Goal: Information Seeking & Learning: Learn about a topic

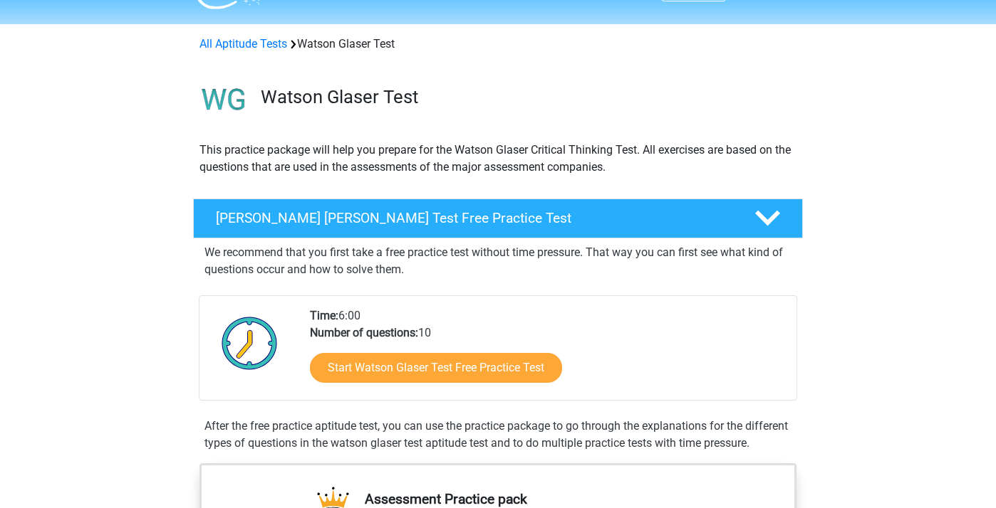
scroll to position [112, 0]
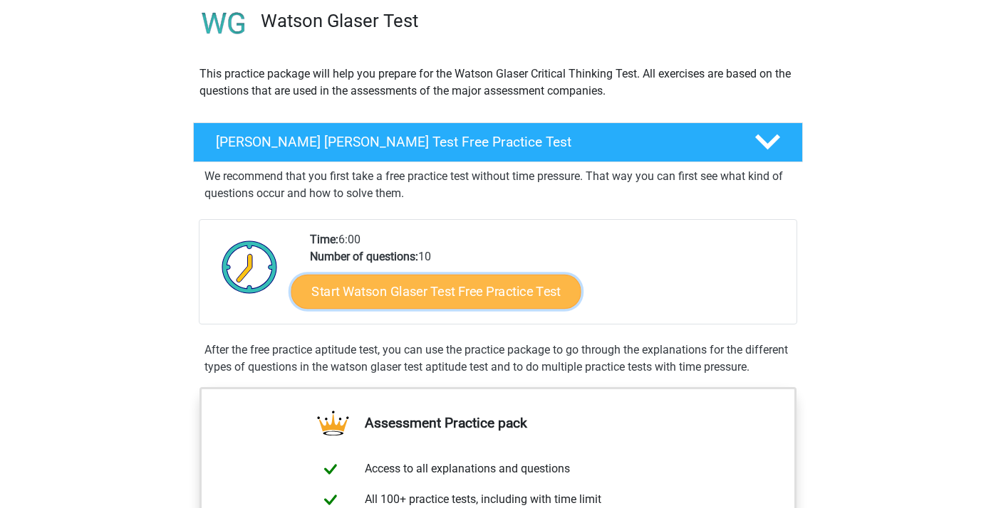
click at [371, 281] on link "Start Watson Glaser Test Free Practice Test" at bounding box center [436, 292] width 290 height 34
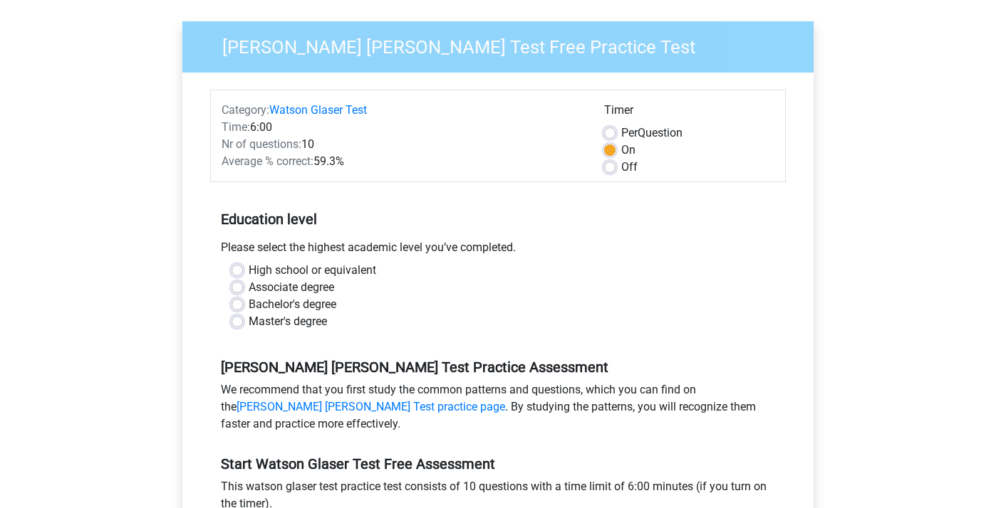
scroll to position [117, 0]
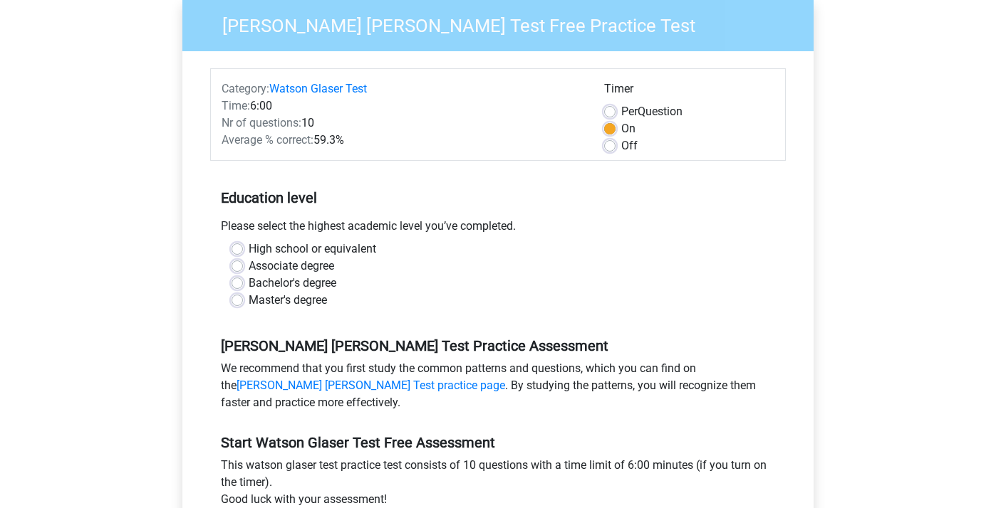
click at [308, 284] on label "Bachelor's degree" at bounding box center [293, 283] width 88 height 17
click at [243, 284] on input "Bachelor's degree" at bounding box center [236, 282] width 11 height 14
radio input "true"
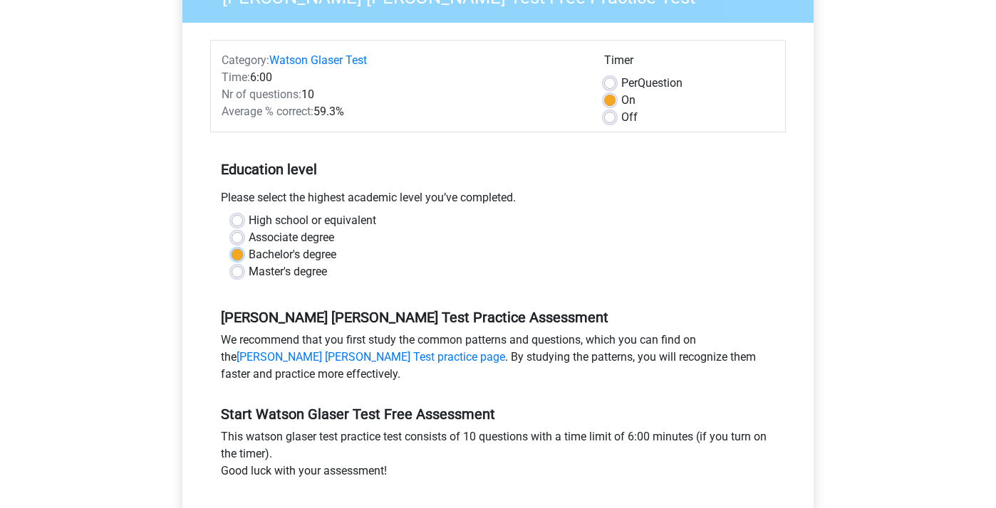
scroll to position [146, 0]
click at [621, 116] on label "Off" at bounding box center [629, 116] width 16 height 17
click at [612, 116] on input "Off" at bounding box center [609, 115] width 11 height 14
radio input "true"
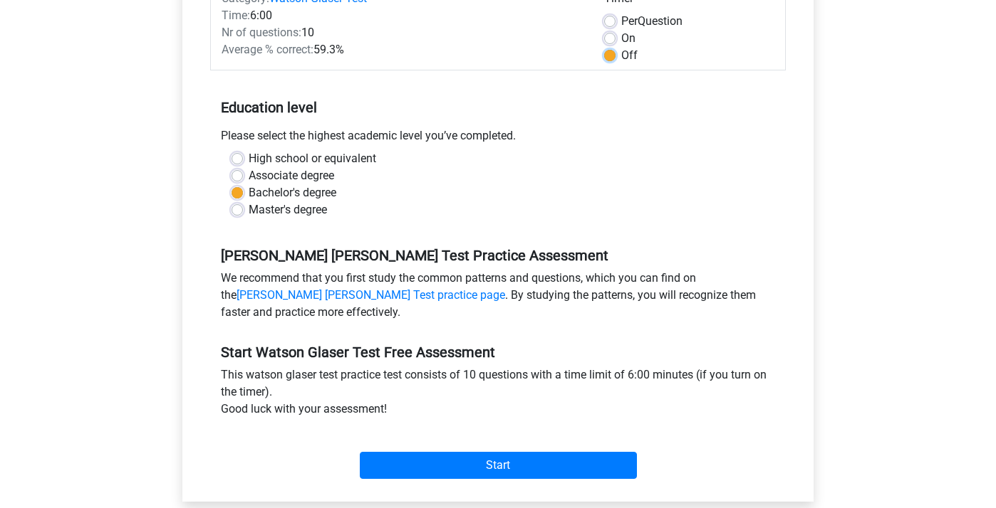
scroll to position [299, 0]
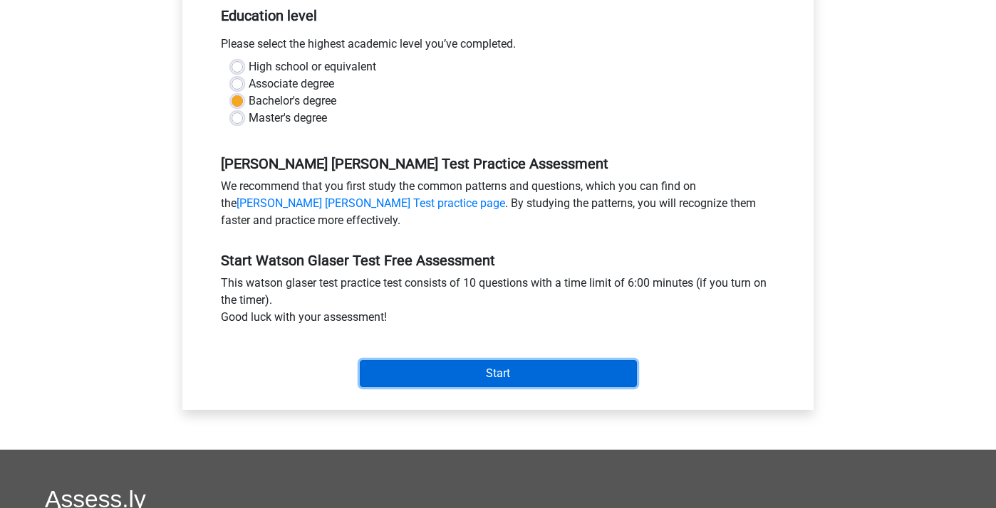
click at [539, 363] on input "Start" at bounding box center [498, 373] width 277 height 27
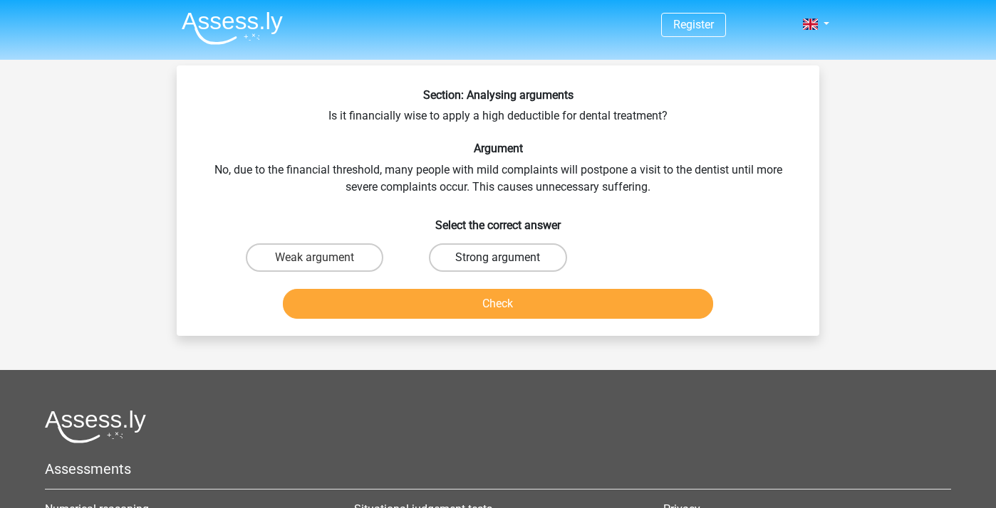
click at [461, 263] on label "Strong argument" at bounding box center [497, 258] width 137 height 28
click at [498, 263] on input "Strong argument" at bounding box center [502, 262] width 9 height 9
radio input "true"
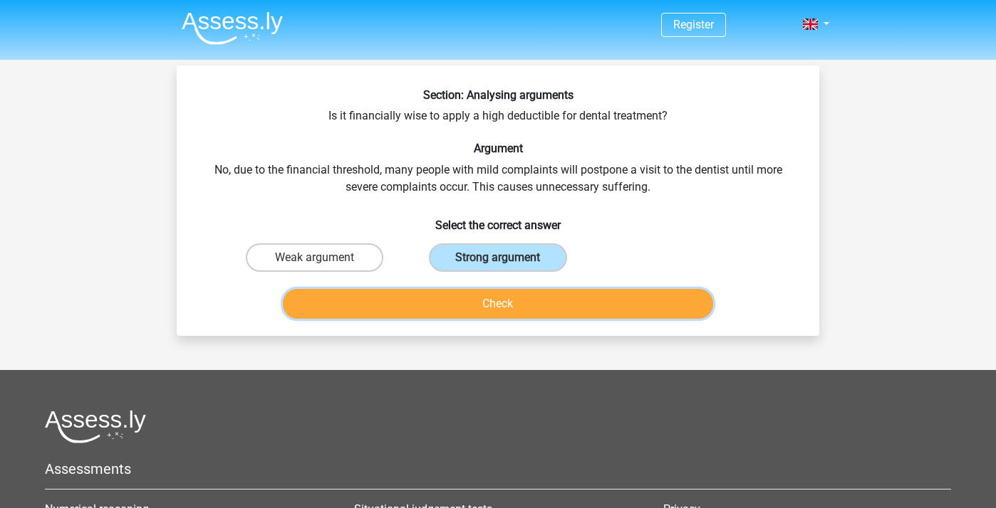
click at [454, 304] on button "Check" at bounding box center [498, 304] width 431 height 30
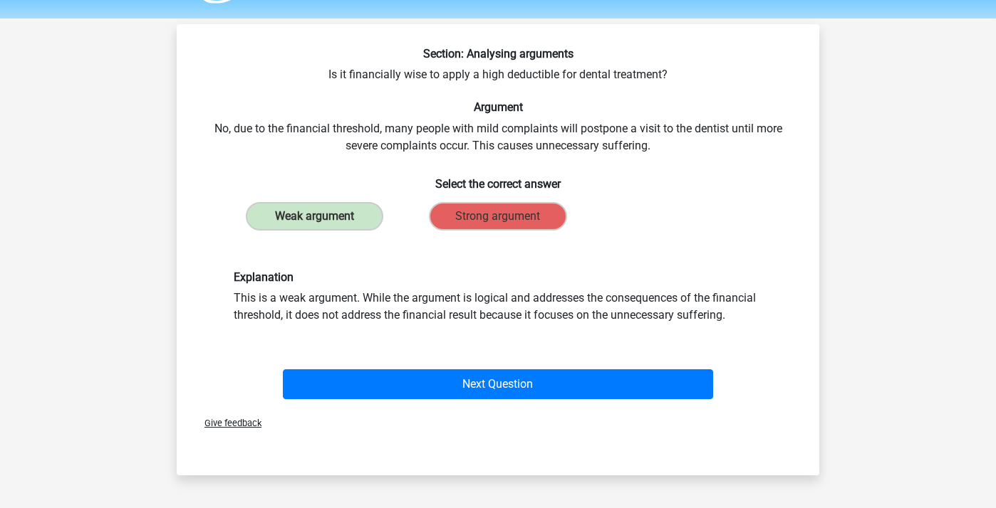
scroll to position [33, 0]
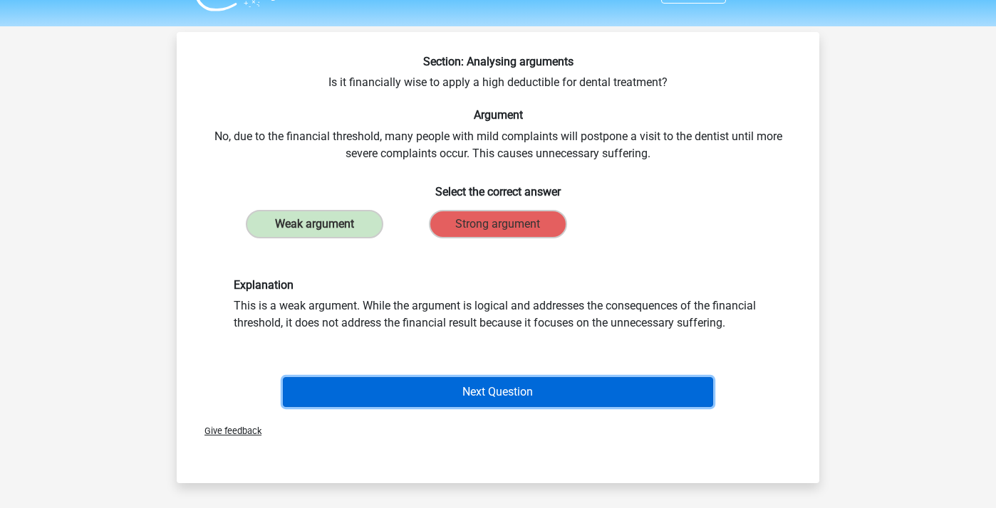
click at [353, 392] on button "Next Question" at bounding box center [498, 392] width 431 height 30
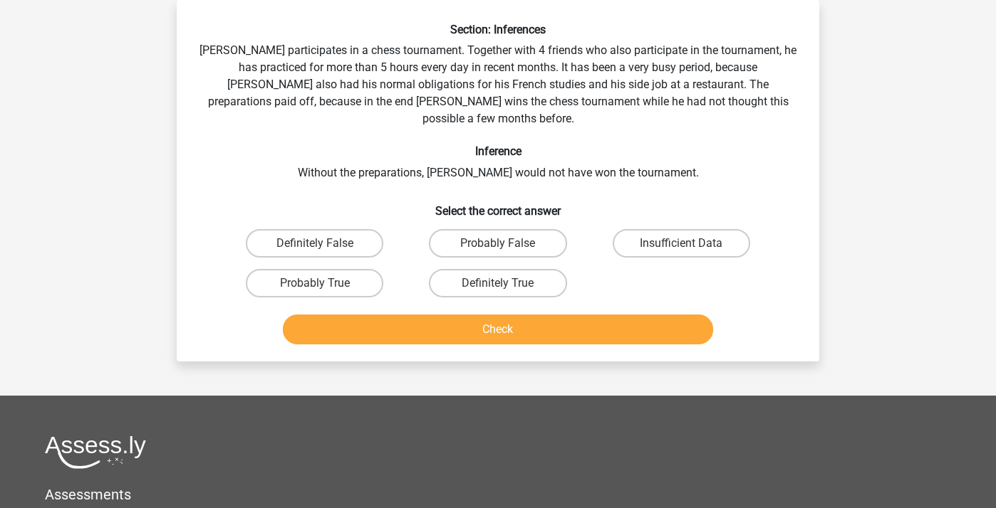
scroll to position [0, 0]
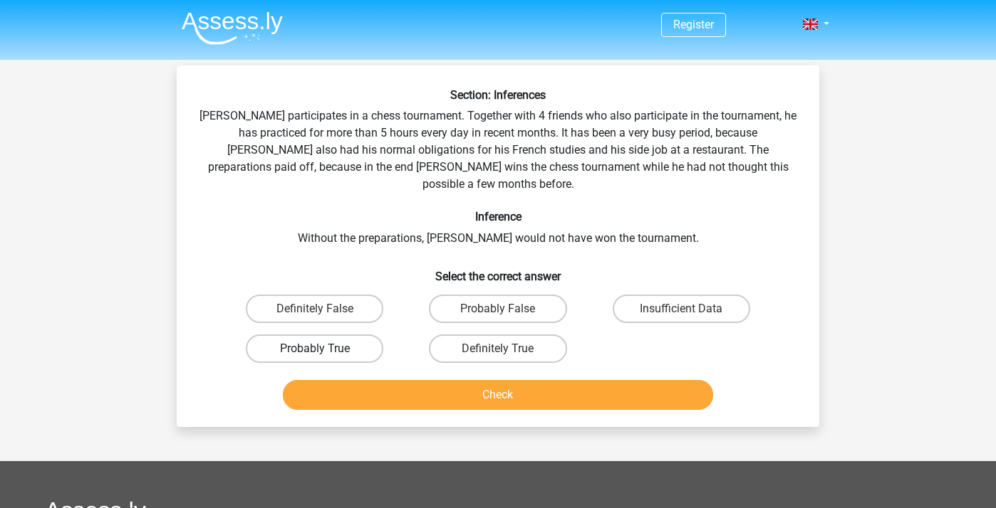
click at [351, 335] on label "Probably True" at bounding box center [314, 349] width 137 height 28
click at [324, 349] on input "Probably True" at bounding box center [319, 353] width 9 height 9
radio input "true"
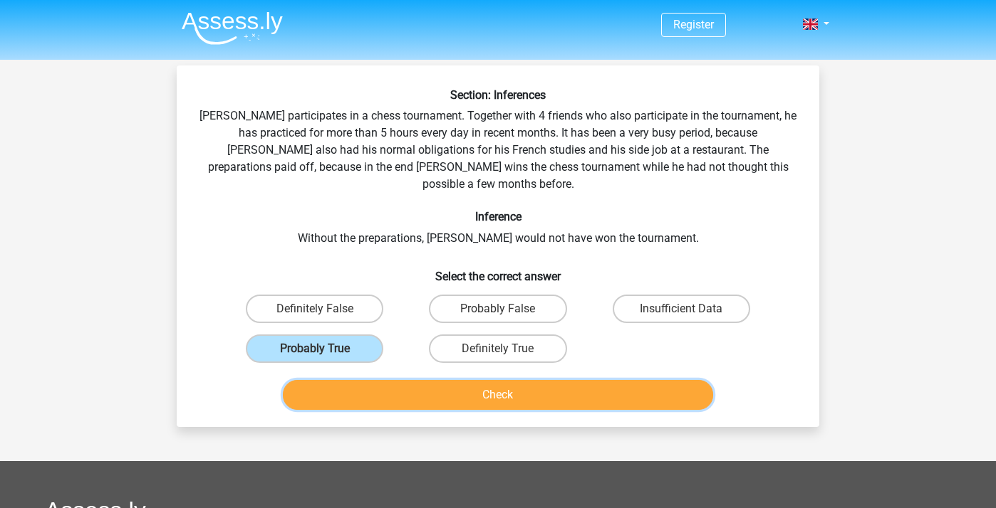
click at [360, 382] on button "Check" at bounding box center [498, 395] width 431 height 30
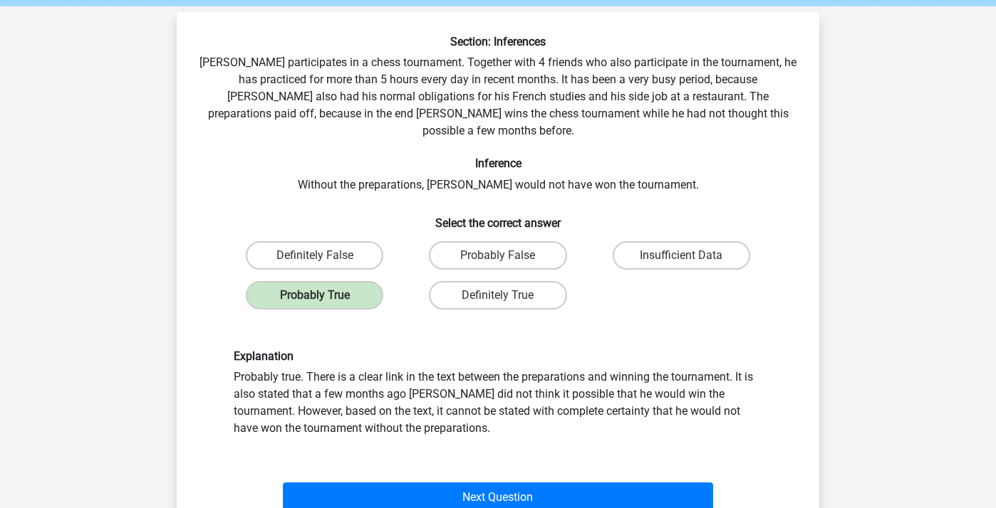
scroll to position [61, 0]
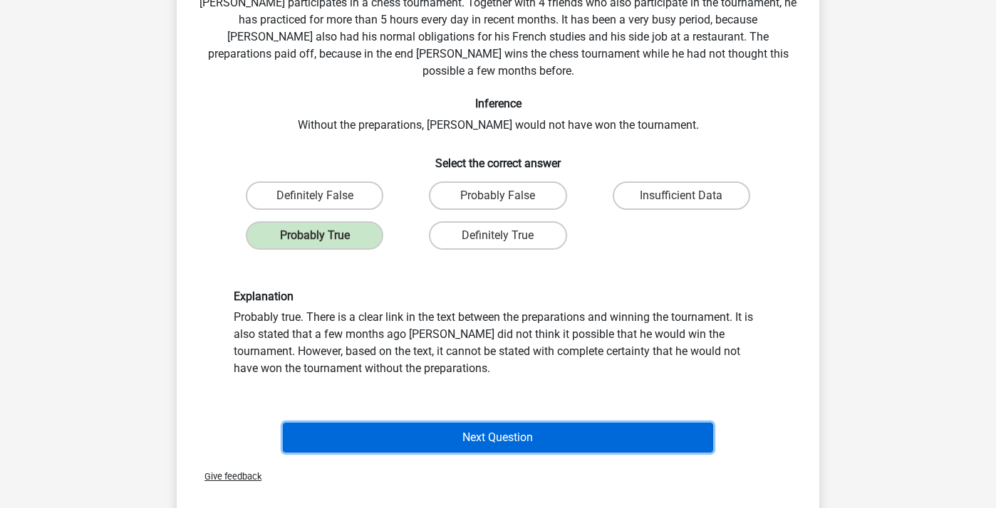
click at [359, 429] on button "Next Question" at bounding box center [498, 438] width 431 height 30
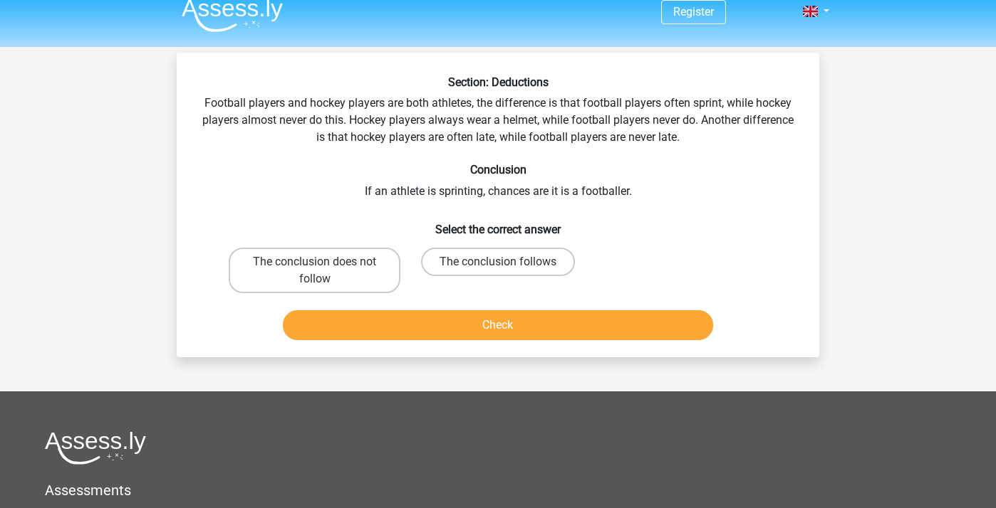
scroll to position [0, 0]
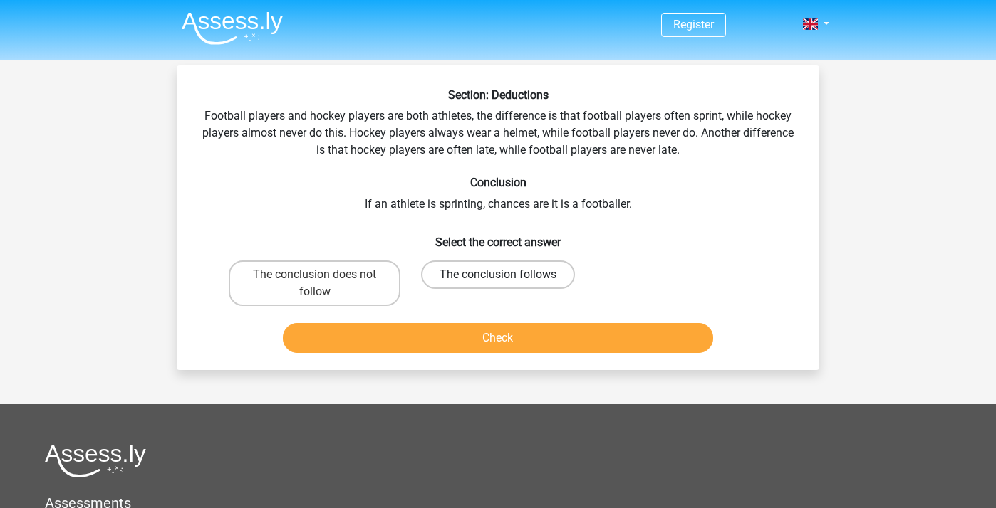
click at [463, 268] on label "The conclusion follows" at bounding box center [498, 275] width 154 height 28
click at [498, 275] on input "The conclusion follows" at bounding box center [502, 279] width 9 height 9
radio input "true"
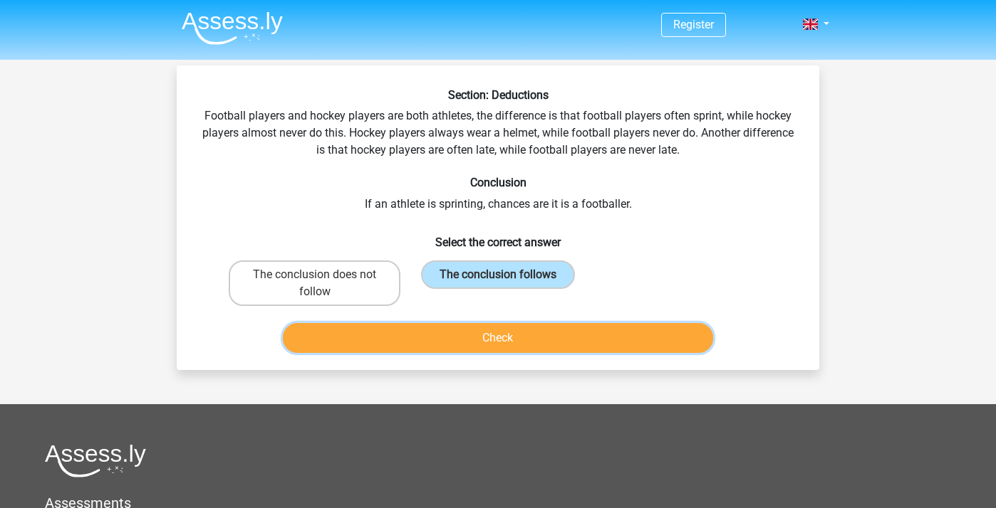
click at [448, 331] on button "Check" at bounding box center [498, 338] width 431 height 30
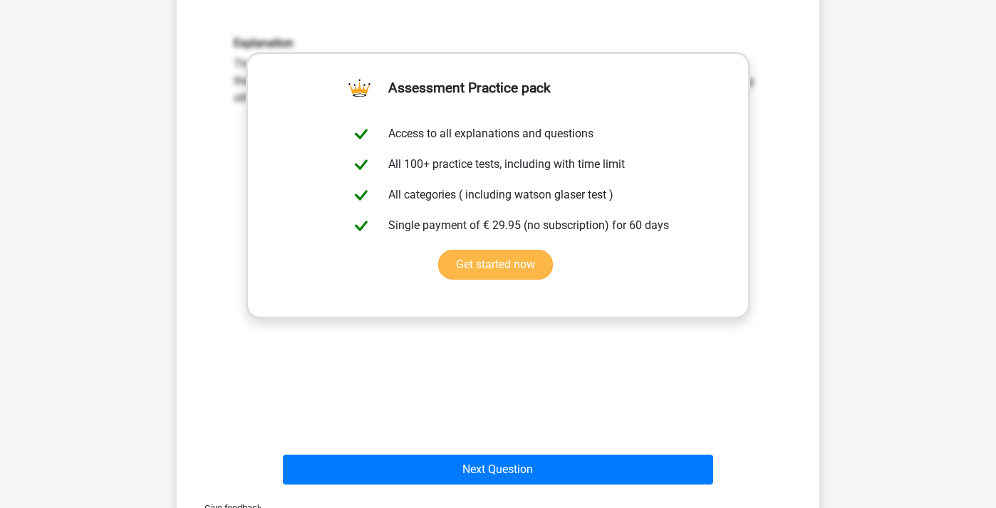
scroll to position [382, 0]
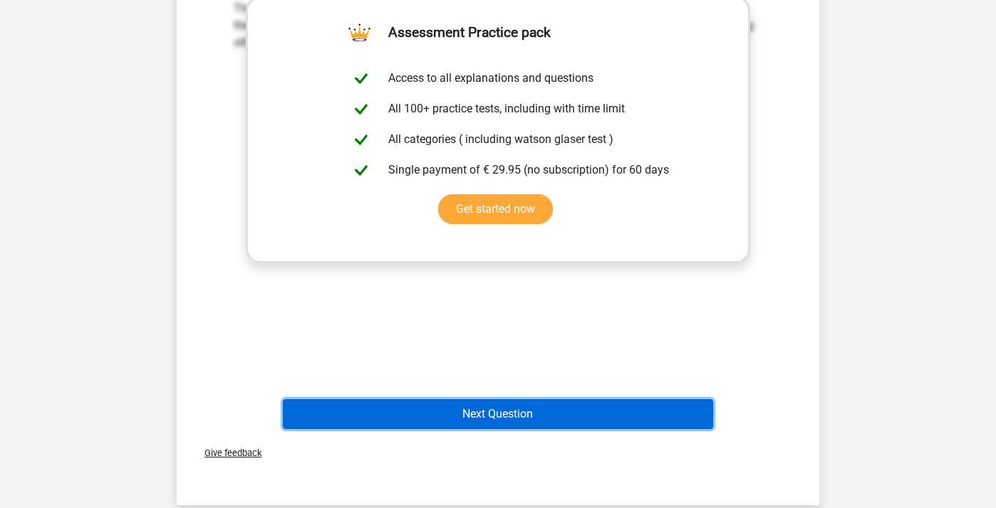
click at [453, 421] on button "Next Question" at bounding box center [498, 414] width 431 height 30
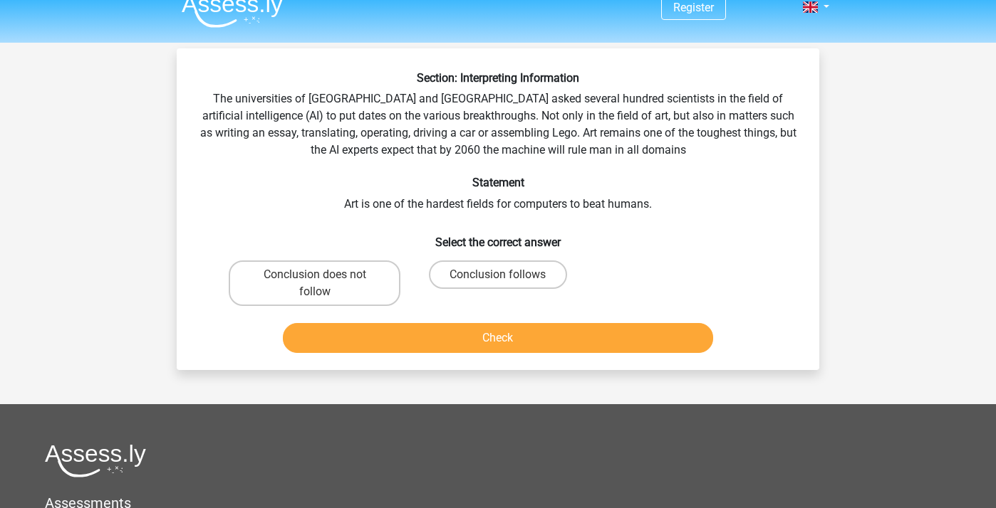
scroll to position [0, 0]
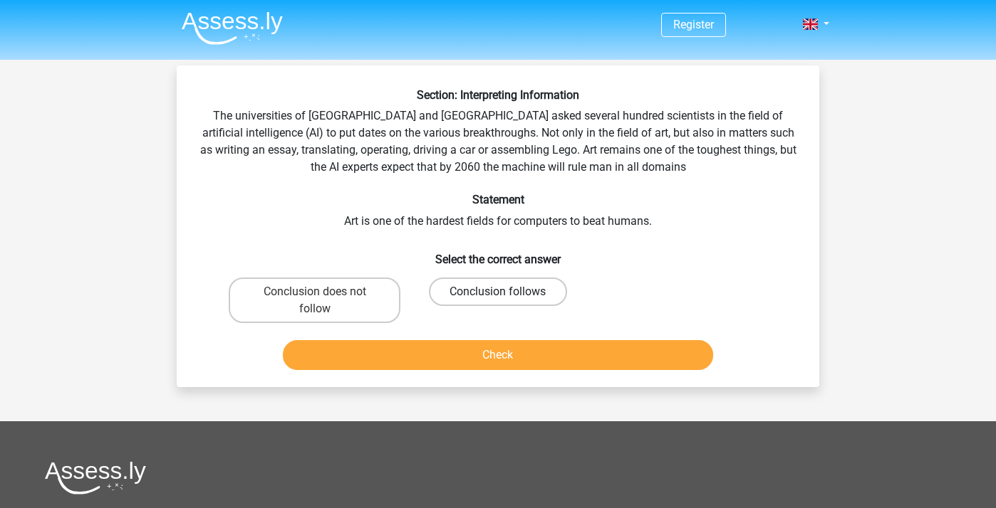
click at [443, 294] on label "Conclusion follows" at bounding box center [497, 292] width 137 height 28
click at [498, 294] on input "Conclusion follows" at bounding box center [502, 296] width 9 height 9
radio input "true"
click at [433, 335] on div "Check" at bounding box center [497, 352] width 597 height 47
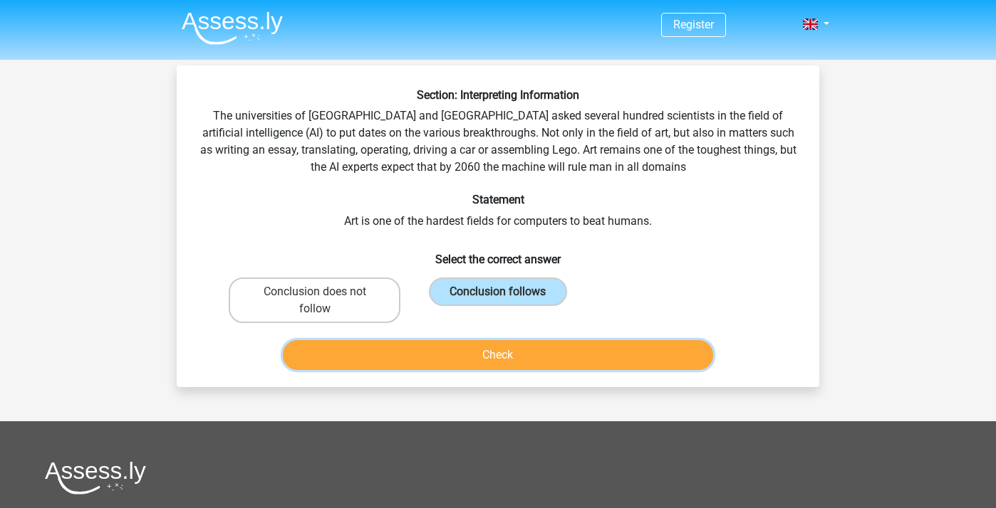
click at [429, 355] on button "Check" at bounding box center [498, 355] width 431 height 30
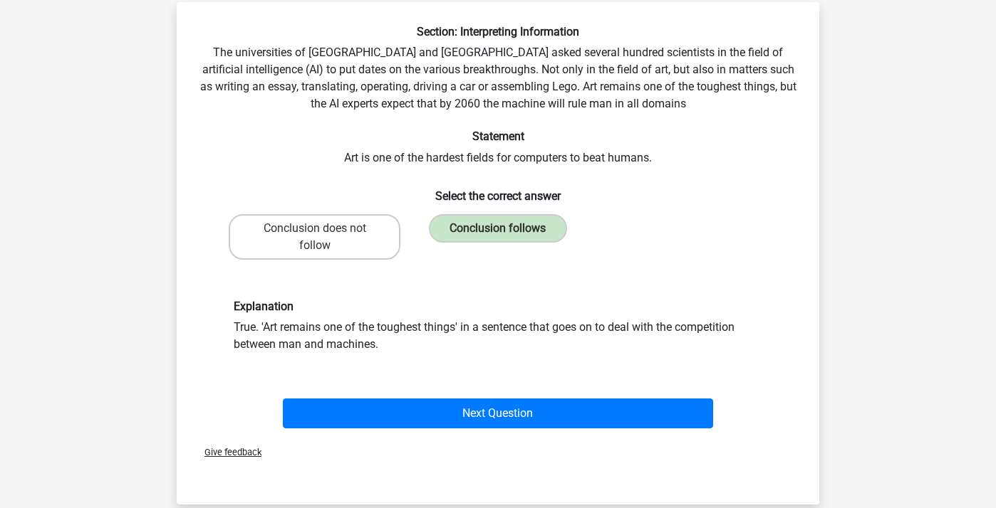
scroll to position [66, 0]
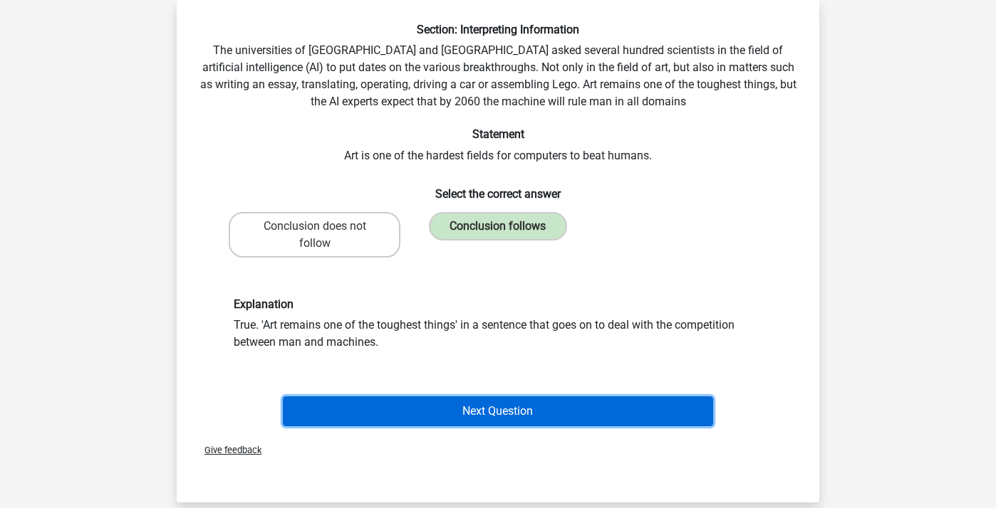
click at [414, 412] on button "Next Question" at bounding box center [498, 412] width 431 height 30
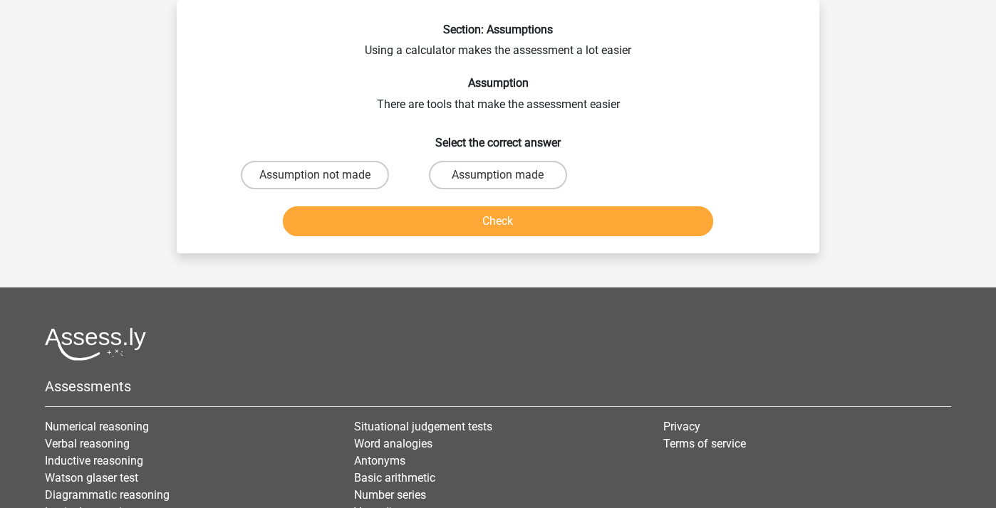
scroll to position [0, 0]
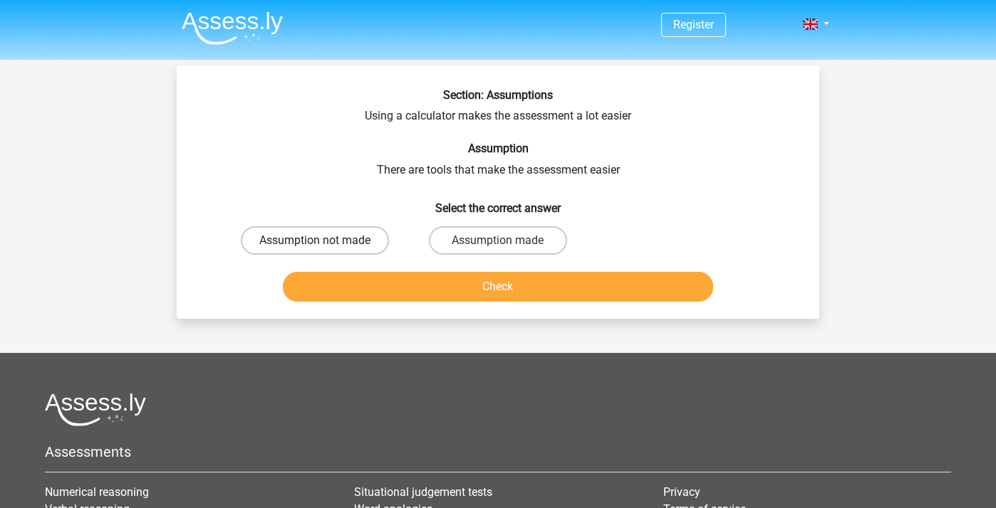
click at [363, 239] on label "Assumption not made" at bounding box center [315, 240] width 148 height 28
click at [324, 241] on input "Assumption not made" at bounding box center [319, 245] width 9 height 9
radio input "true"
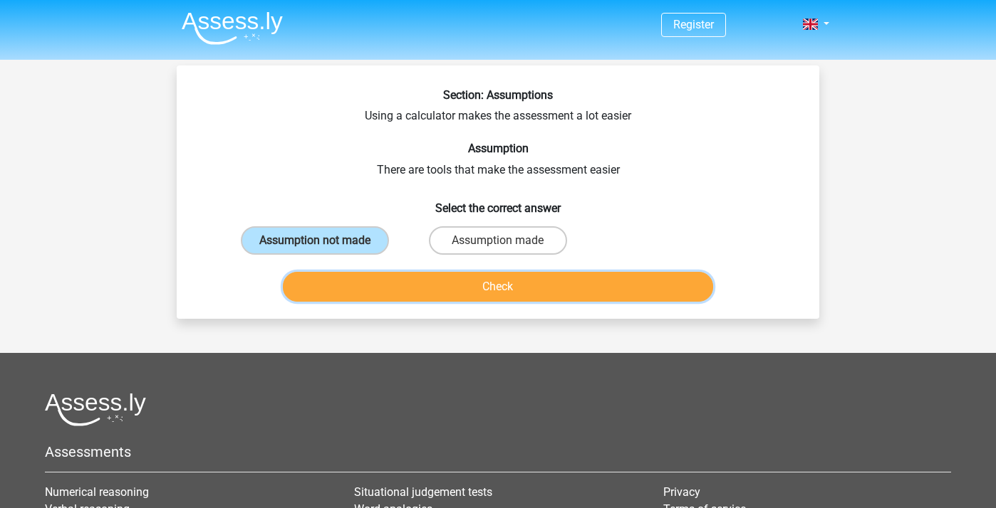
click at [394, 301] on button "Check" at bounding box center [498, 287] width 431 height 30
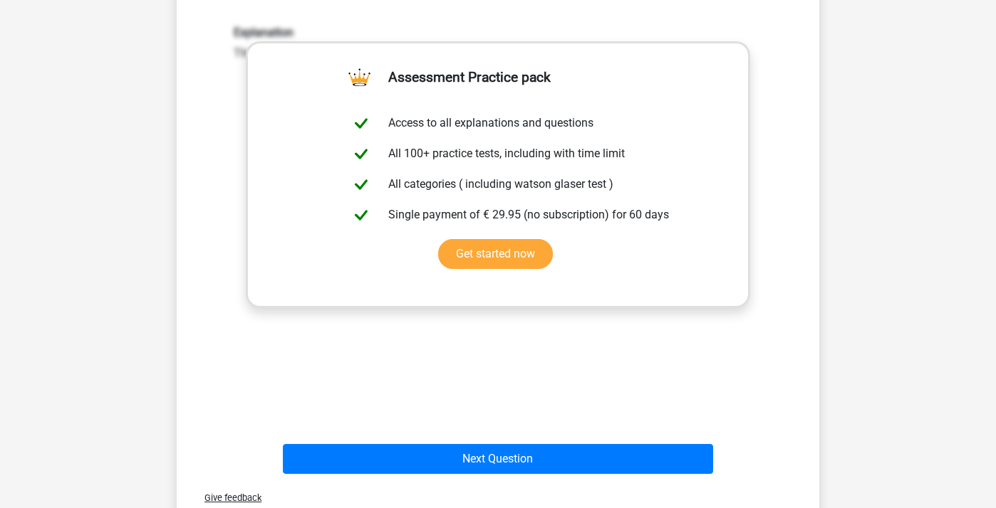
scroll to position [288, 0]
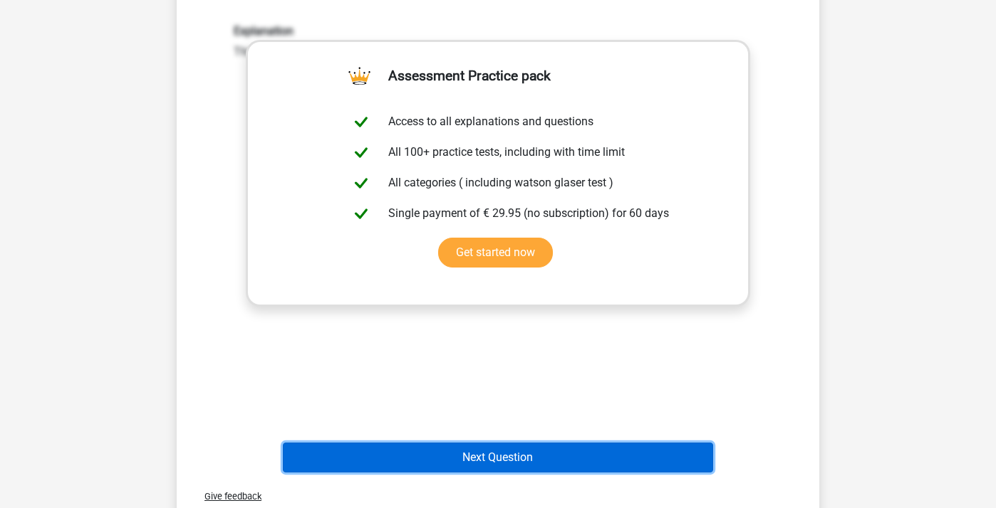
click at [471, 470] on button "Next Question" at bounding box center [498, 458] width 431 height 30
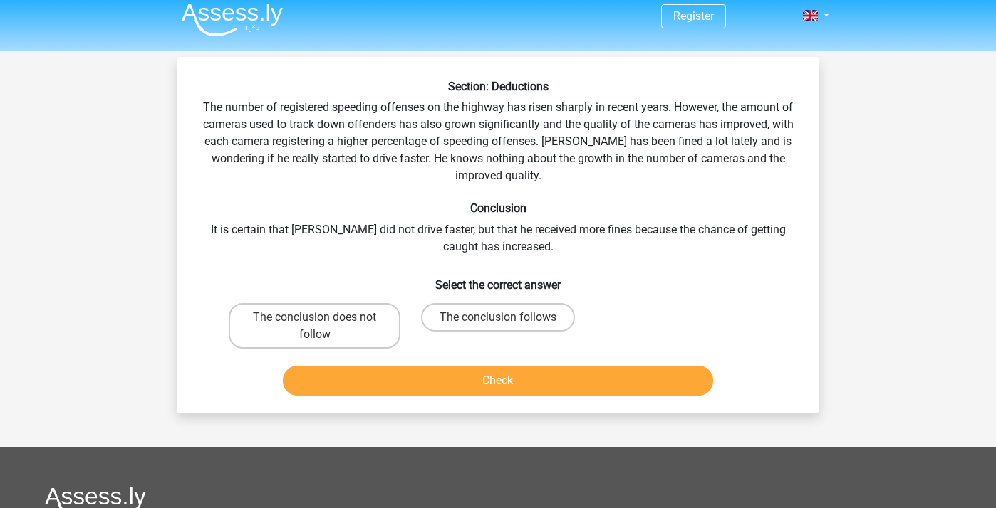
scroll to position [0, 0]
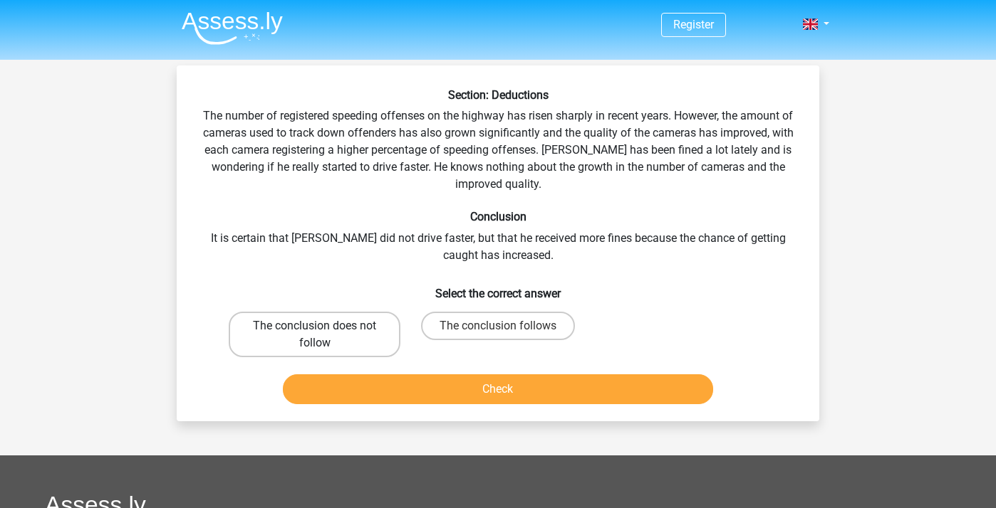
click at [360, 336] on label "The conclusion does not follow" at bounding box center [315, 335] width 172 height 46
click at [324, 335] on input "The conclusion does not follow" at bounding box center [319, 330] width 9 height 9
radio input "true"
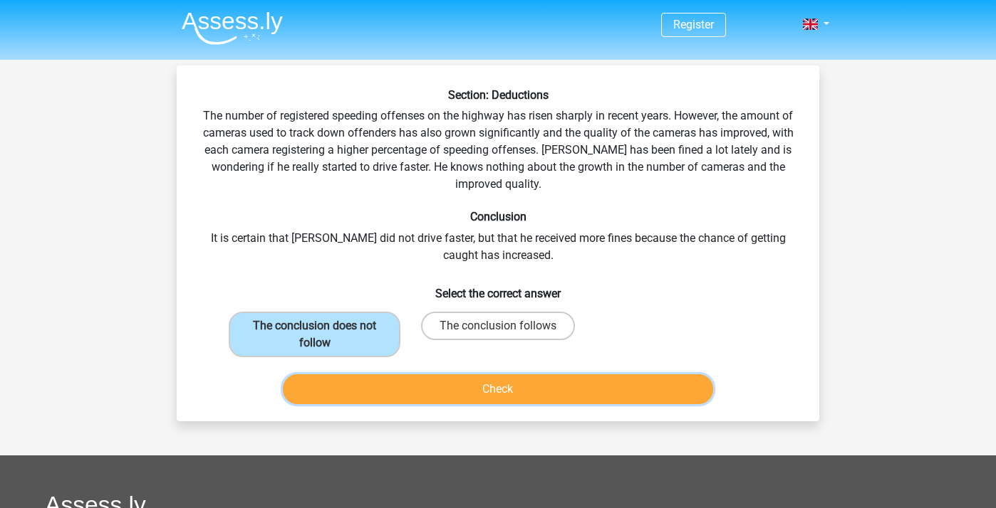
click at [363, 397] on button "Check" at bounding box center [498, 390] width 431 height 30
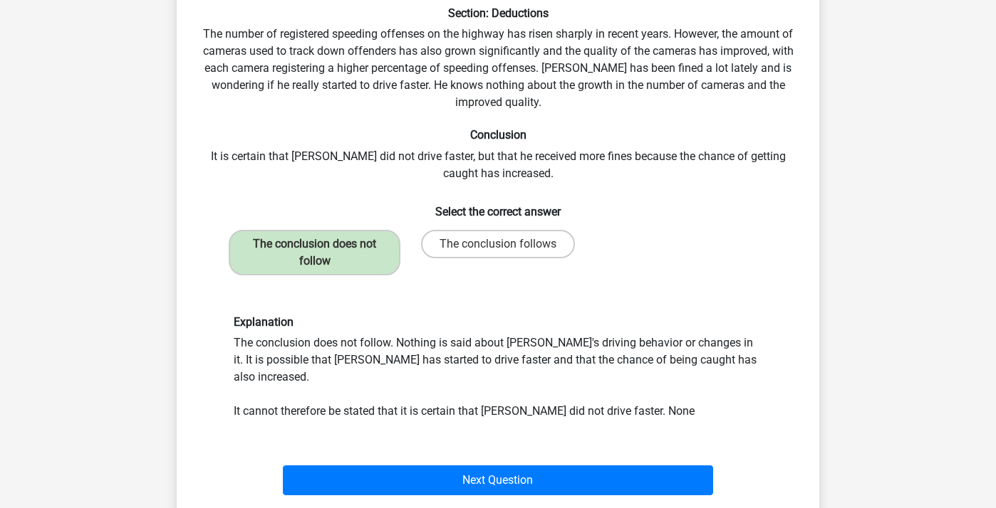
scroll to position [83, 0]
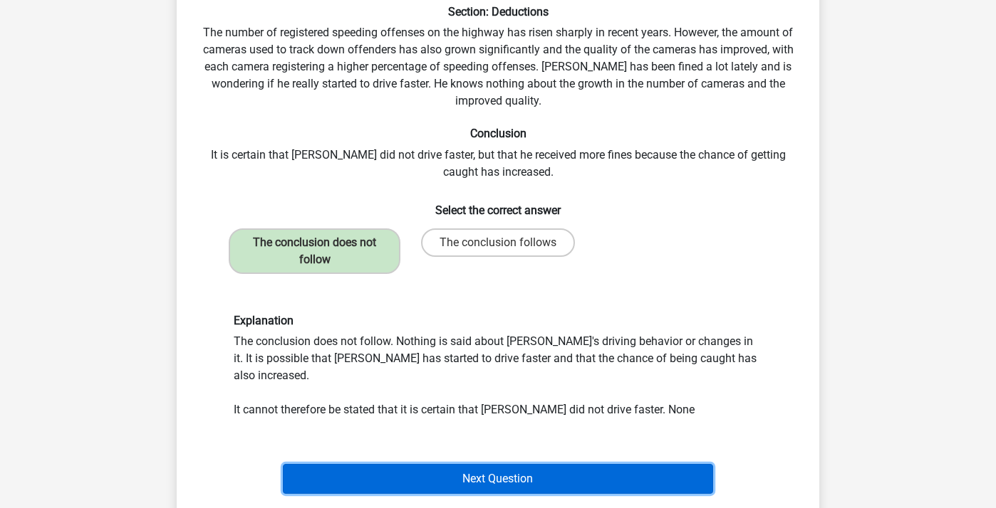
click at [352, 464] on button "Next Question" at bounding box center [498, 479] width 431 height 30
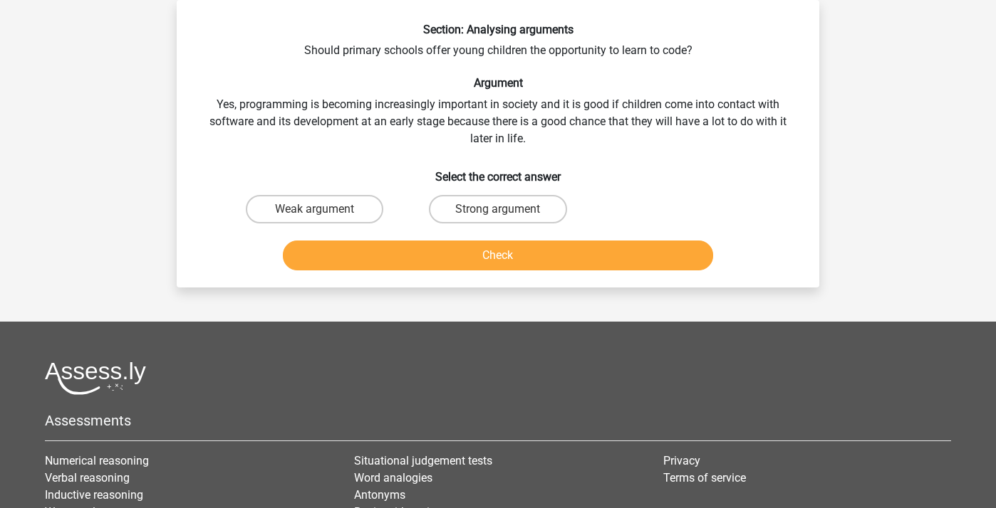
scroll to position [0, 0]
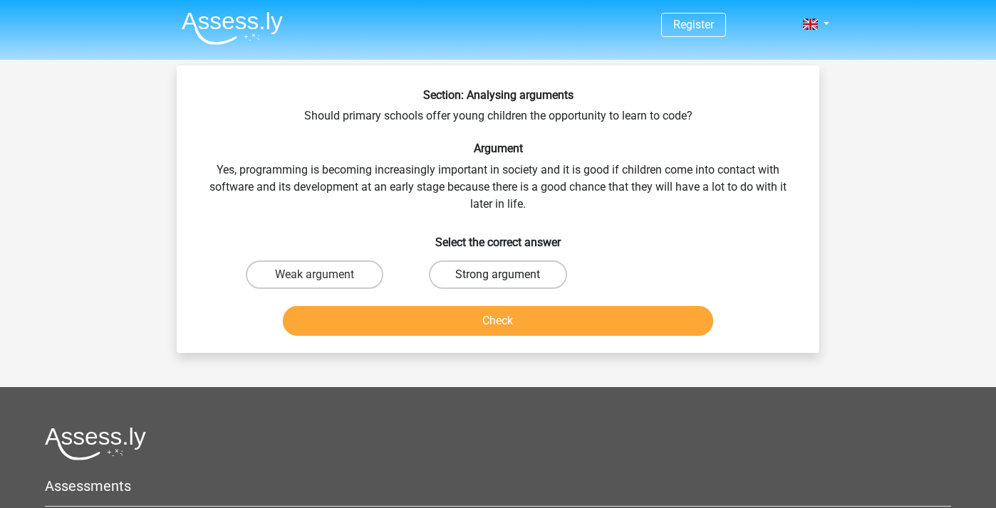
click at [450, 271] on label "Strong argument" at bounding box center [497, 275] width 137 height 28
click at [498, 275] on input "Strong argument" at bounding box center [502, 279] width 9 height 9
radio input "true"
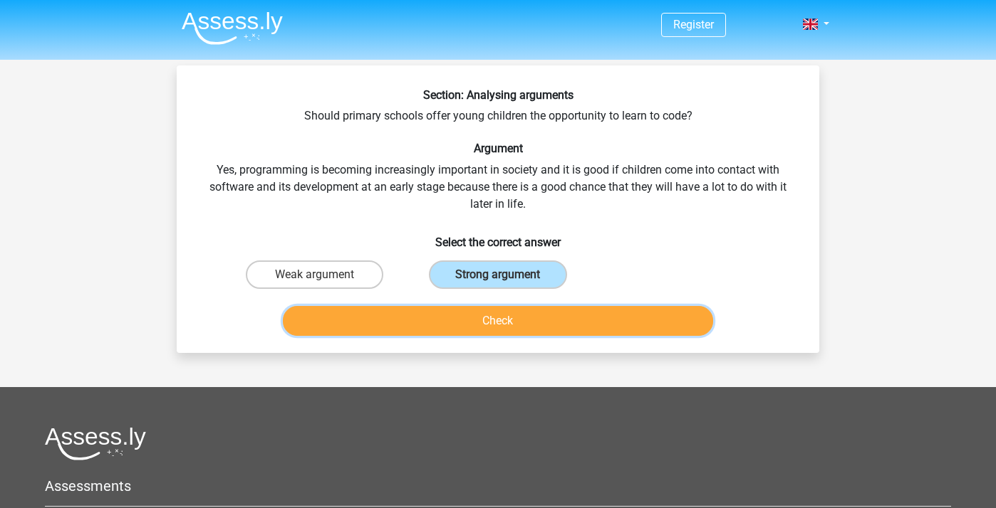
click at [434, 317] on button "Check" at bounding box center [498, 321] width 431 height 30
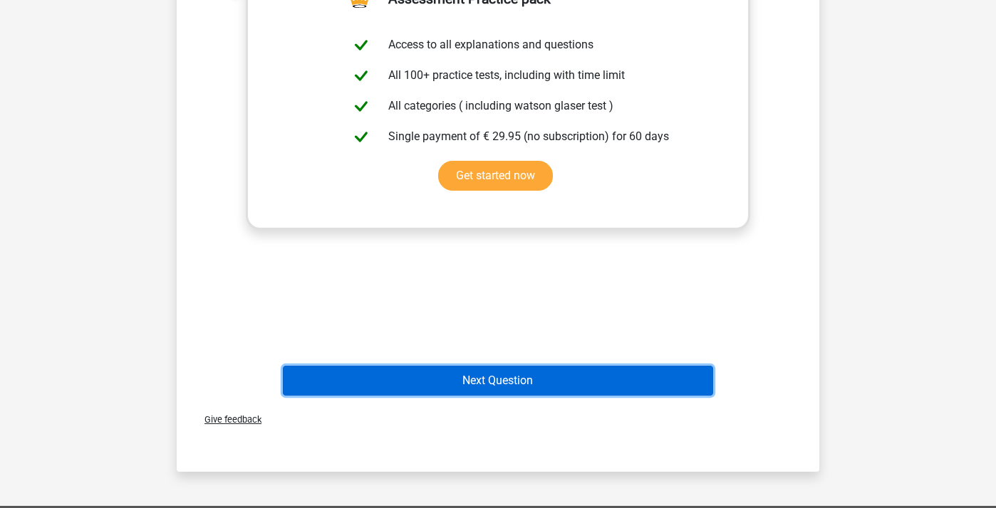
click at [431, 369] on button "Next Question" at bounding box center [498, 381] width 431 height 30
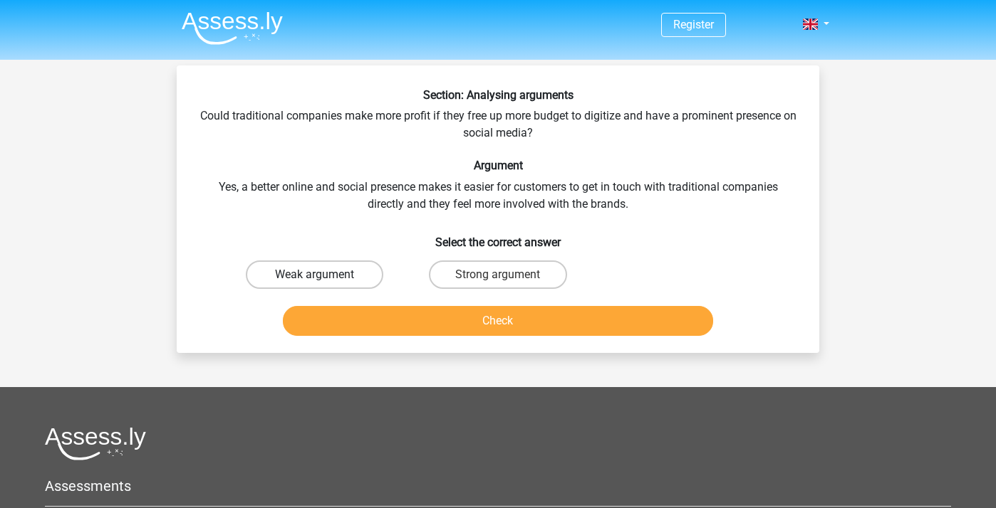
click at [323, 269] on label "Weak argument" at bounding box center [314, 275] width 137 height 28
click at [323, 275] on input "Weak argument" at bounding box center [319, 279] width 9 height 9
radio input "true"
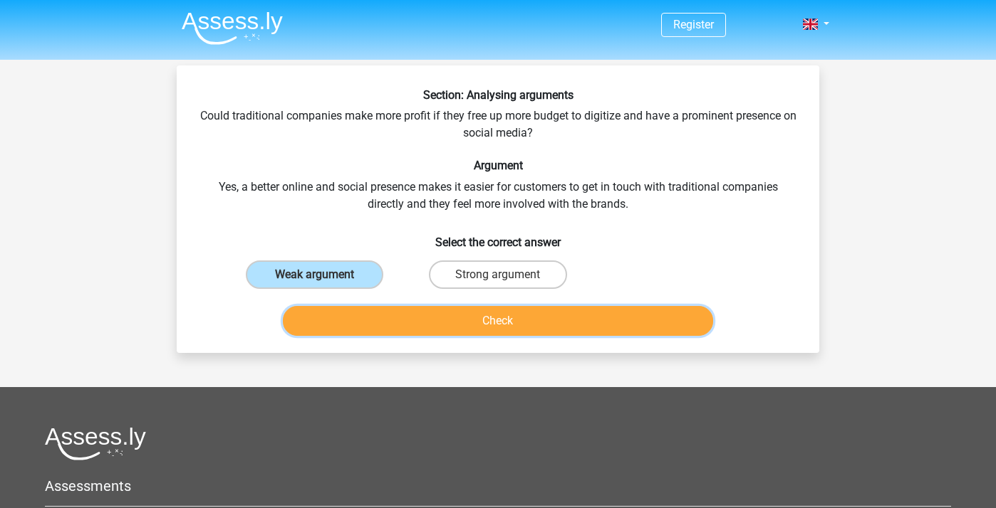
click at [609, 323] on button "Check" at bounding box center [498, 321] width 431 height 30
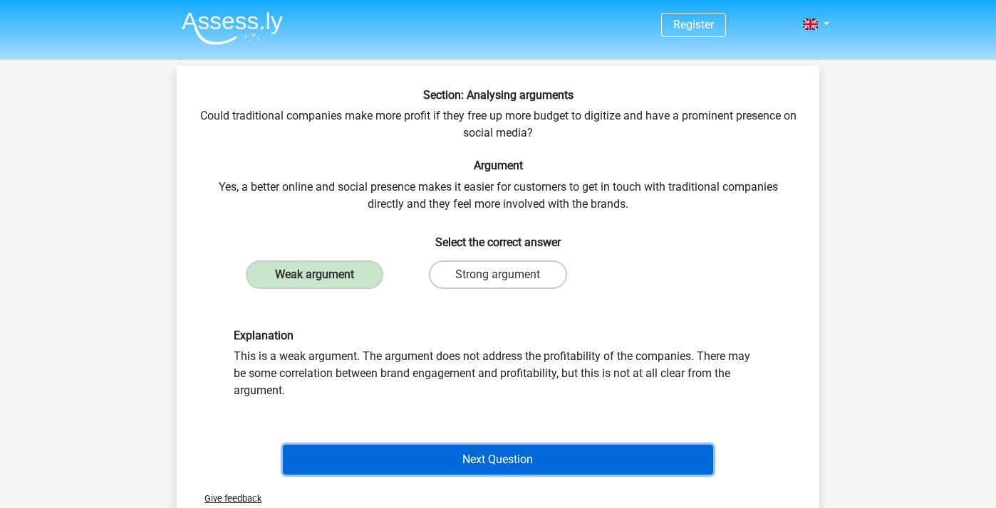
click at [625, 465] on button "Next Question" at bounding box center [498, 460] width 431 height 30
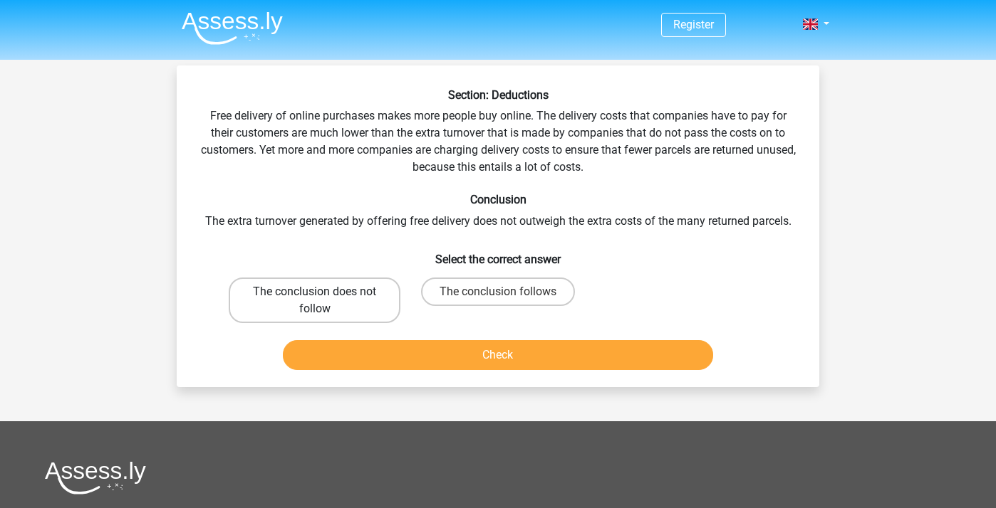
click at [330, 290] on label "The conclusion does not follow" at bounding box center [315, 301] width 172 height 46
click at [324, 292] on input "The conclusion does not follow" at bounding box center [319, 296] width 9 height 9
radio input "true"
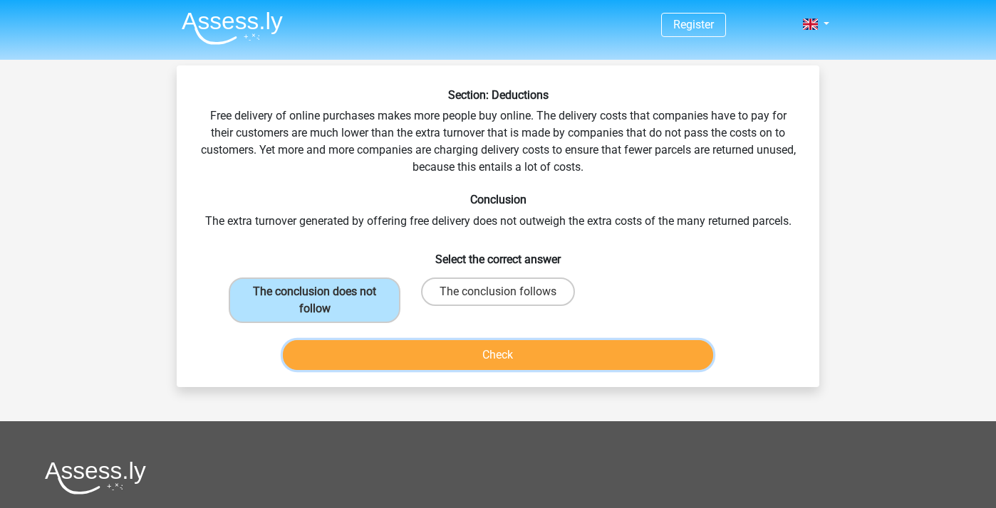
click at [376, 360] on button "Check" at bounding box center [498, 355] width 431 height 30
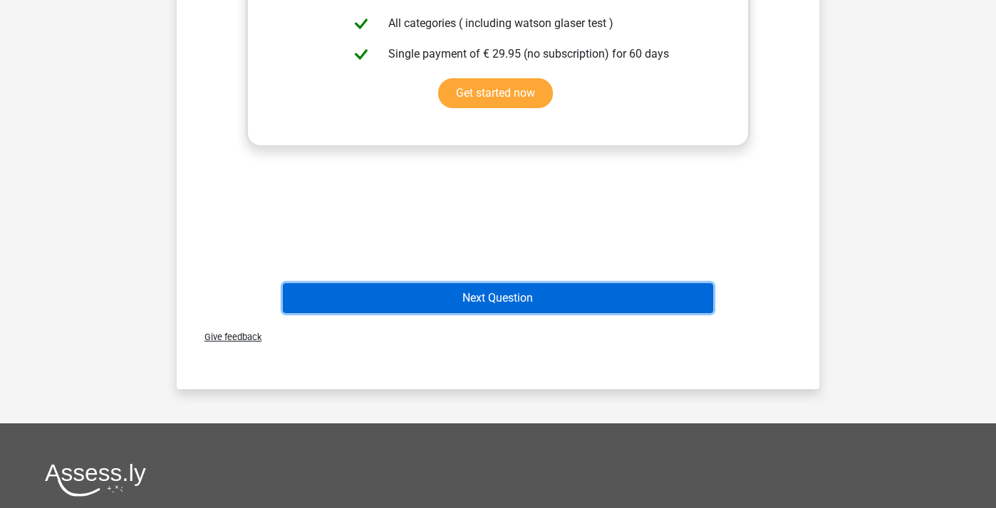
click at [462, 301] on button "Next Question" at bounding box center [498, 298] width 431 height 30
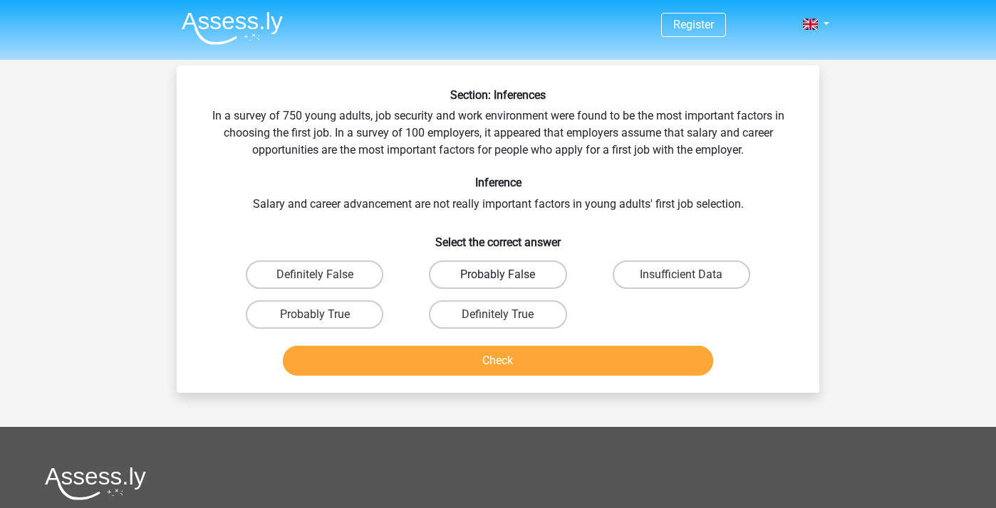
click at [530, 270] on label "Probably False" at bounding box center [497, 275] width 137 height 28
click at [507, 275] on input "Probably False" at bounding box center [502, 279] width 9 height 9
radio input "true"
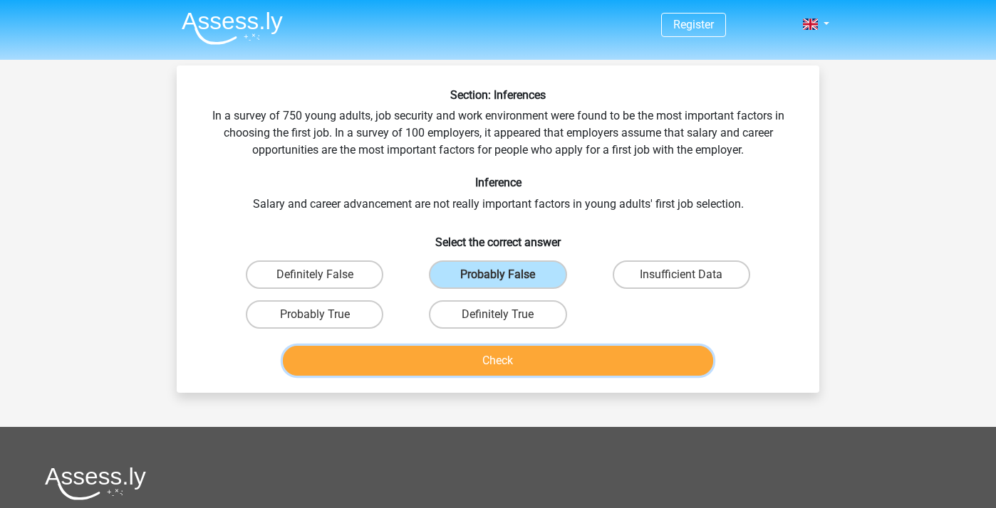
click at [578, 354] on button "Check" at bounding box center [498, 361] width 431 height 30
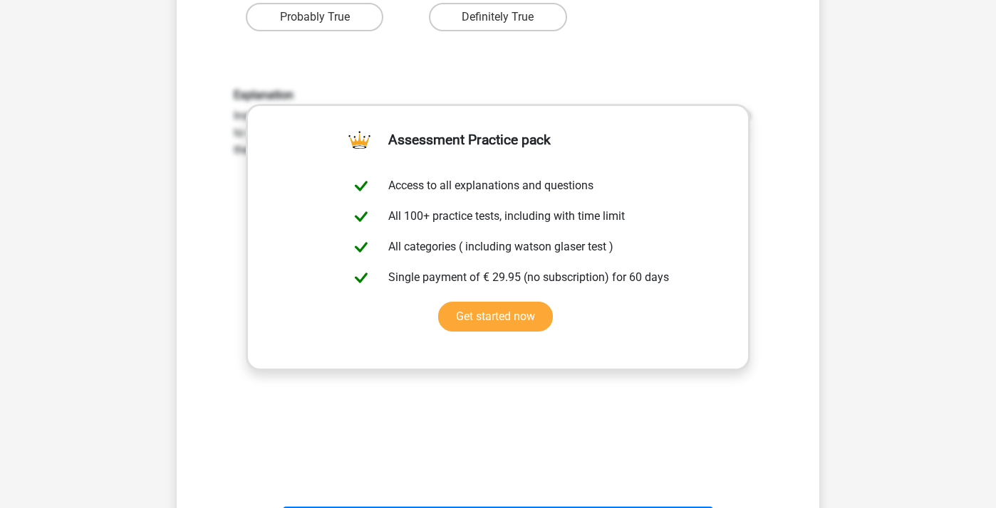
scroll to position [439, 0]
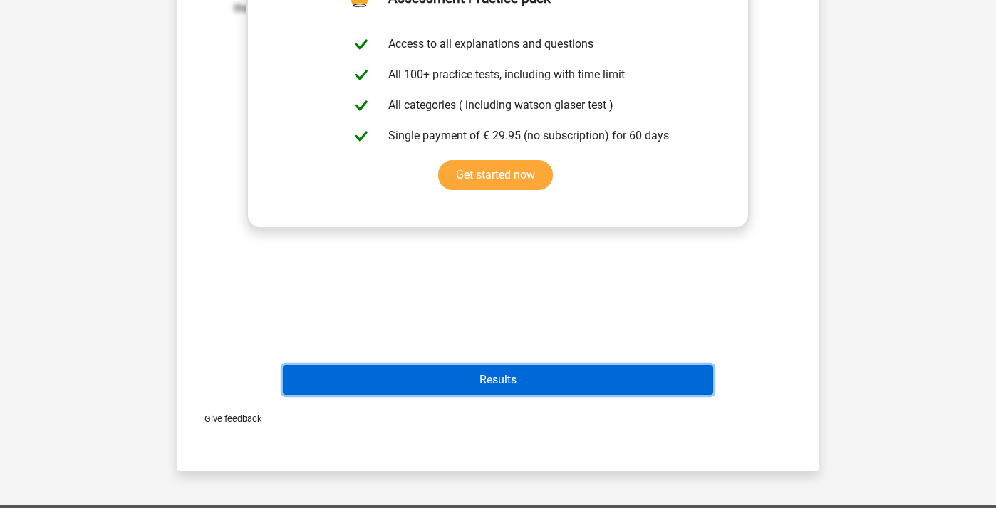
click at [559, 372] on button "Results" at bounding box center [498, 380] width 431 height 30
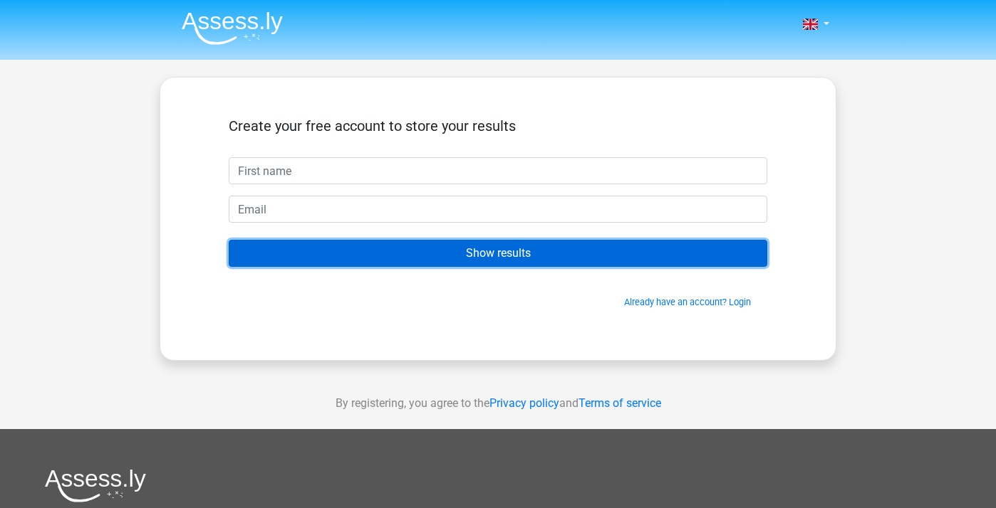
click at [509, 258] on input "Show results" at bounding box center [498, 253] width 538 height 27
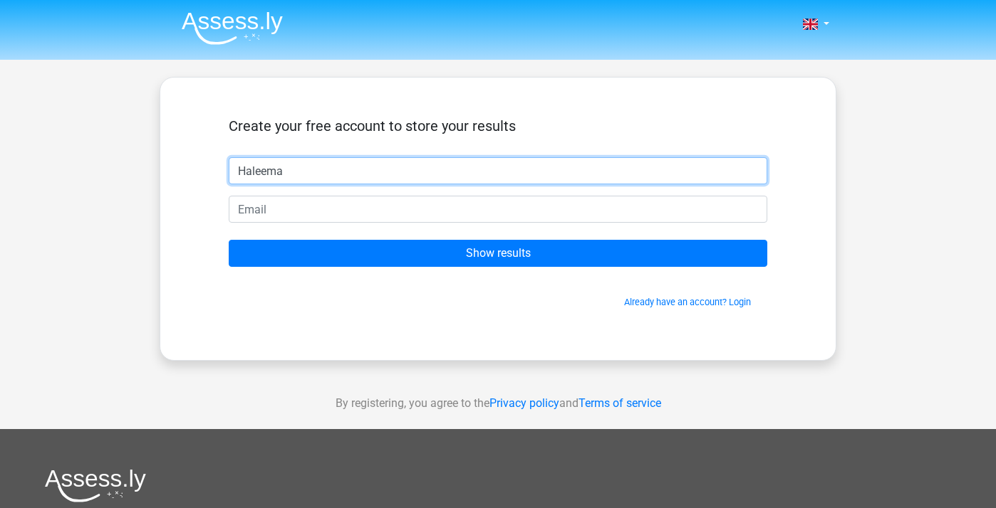
type input "Haleema"
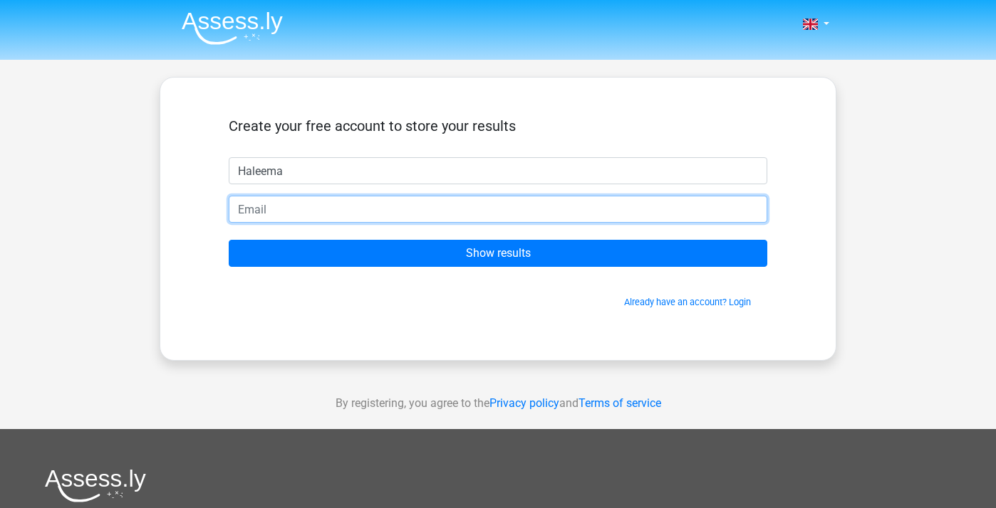
click at [256, 209] on input "email" at bounding box center [498, 209] width 538 height 27
type input "[EMAIL_ADDRESS][DOMAIN_NAME]"
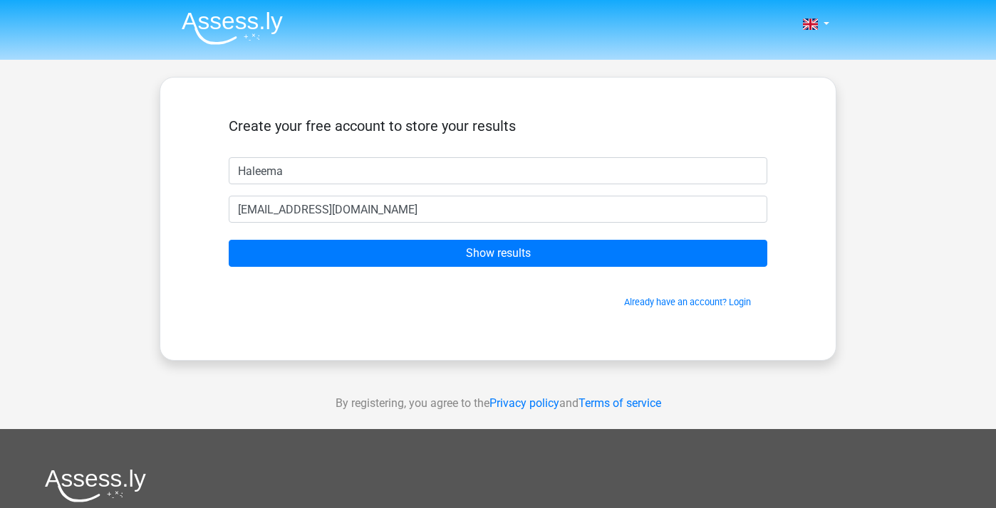
click at [188, 296] on div "Create your free account to store your results Haleema haleema.a2003@gmail.com …" at bounding box center [498, 219] width 676 height 284
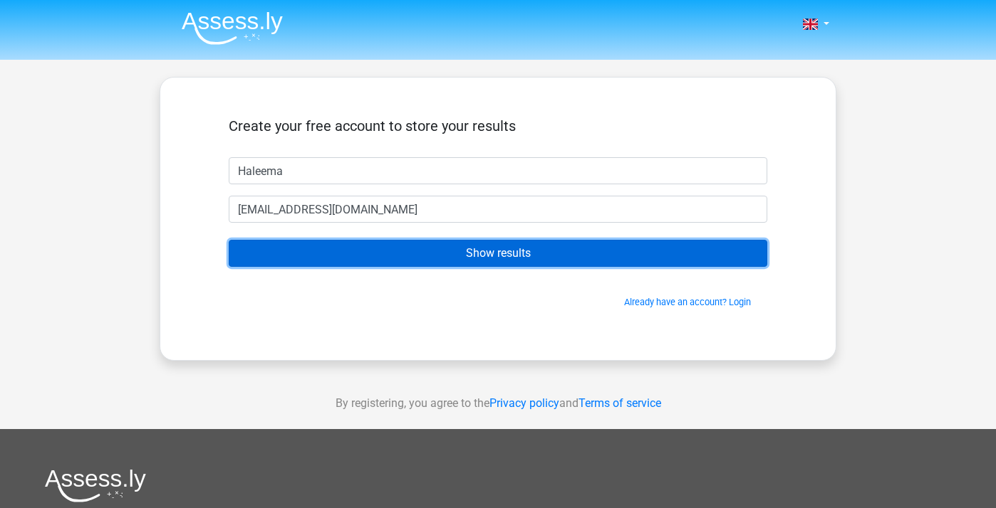
click at [348, 246] on input "Show results" at bounding box center [498, 253] width 538 height 27
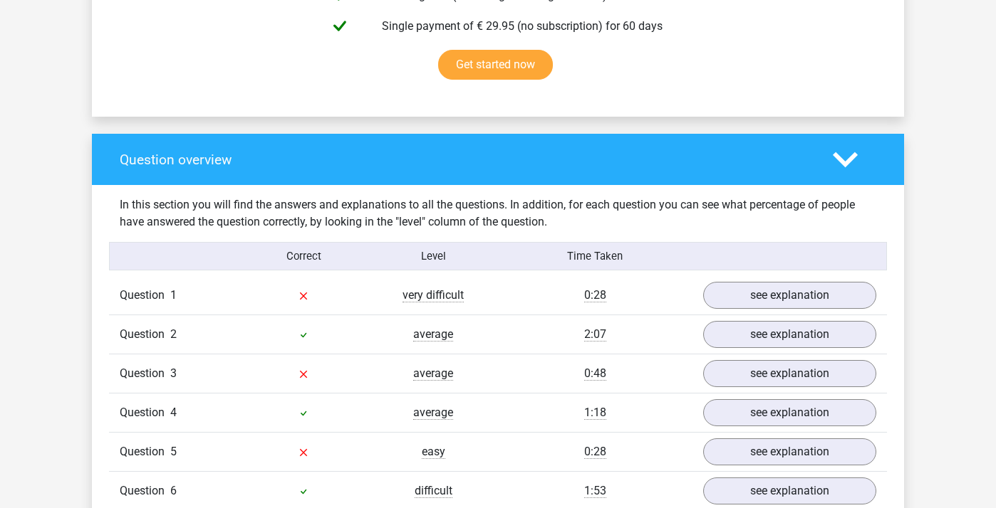
scroll to position [999, 0]
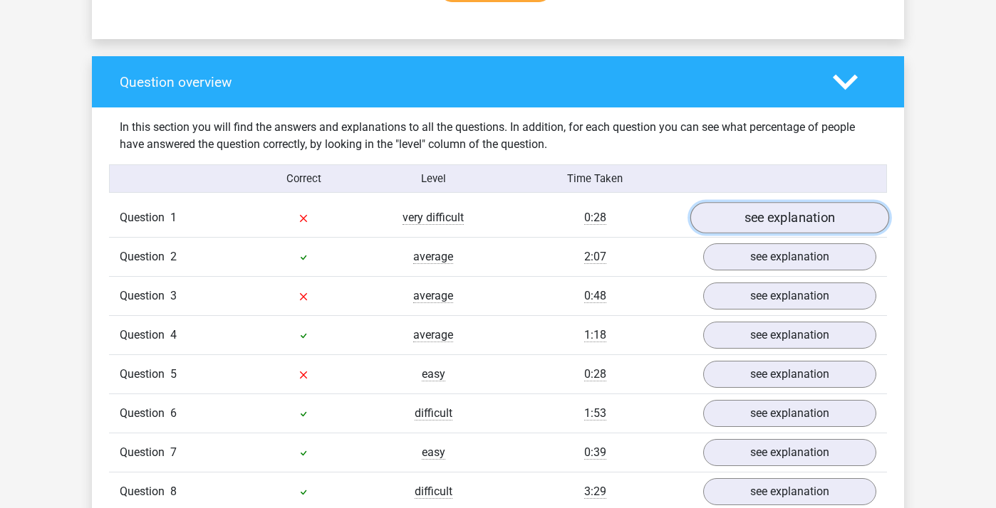
click at [713, 216] on link "see explanation" at bounding box center [789, 218] width 199 height 31
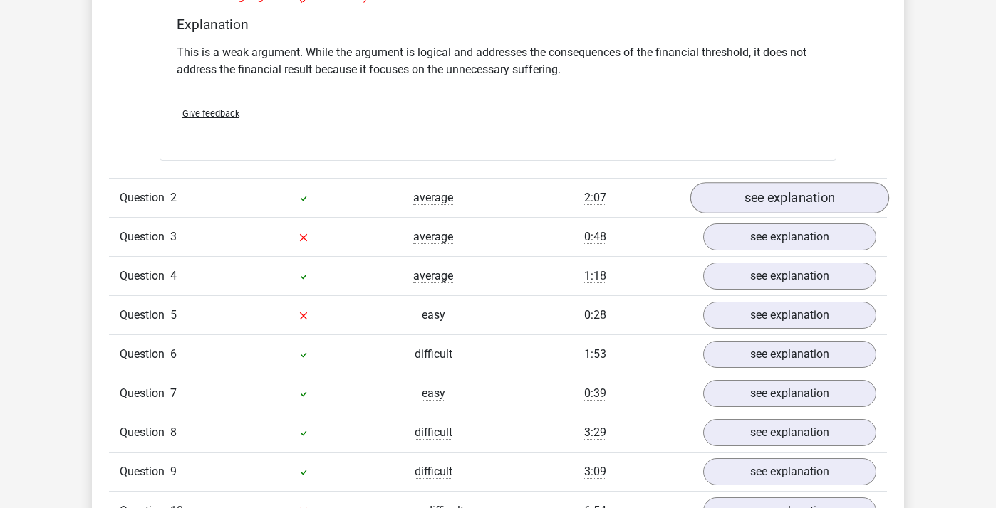
scroll to position [1466, 0]
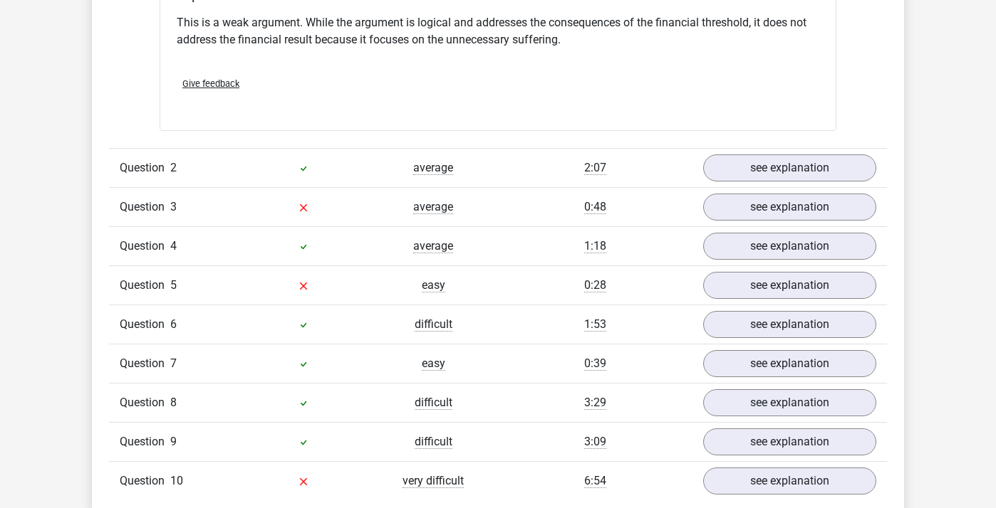
click at [753, 182] on div "Question 2 average 2:07 see explanation" at bounding box center [498, 167] width 778 height 39
click at [751, 177] on link "see explanation" at bounding box center [789, 167] width 199 height 31
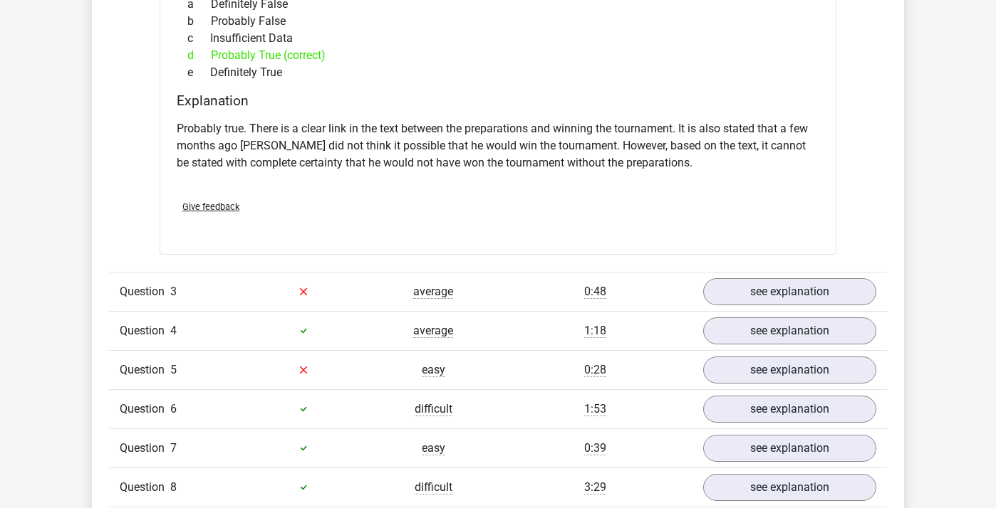
scroll to position [1850, 0]
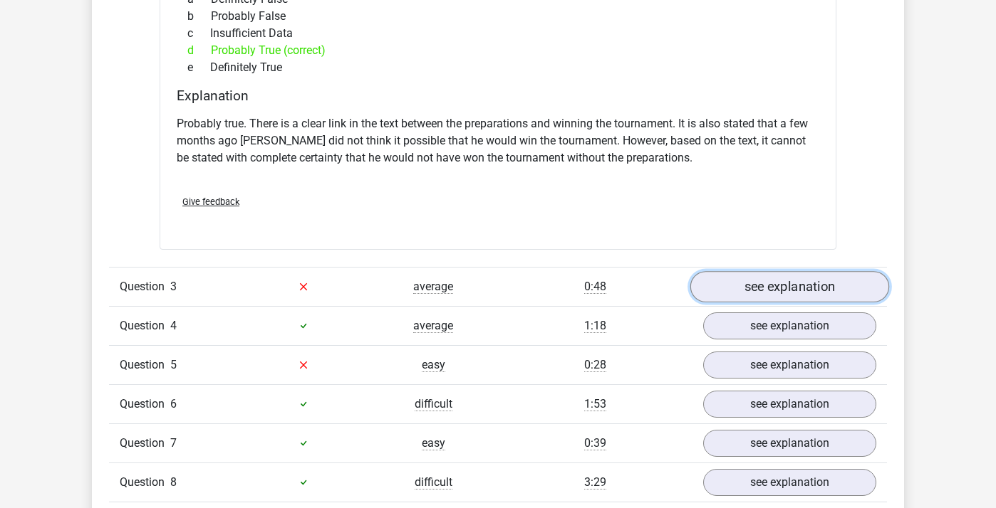
click at [711, 285] on link "see explanation" at bounding box center [789, 286] width 199 height 31
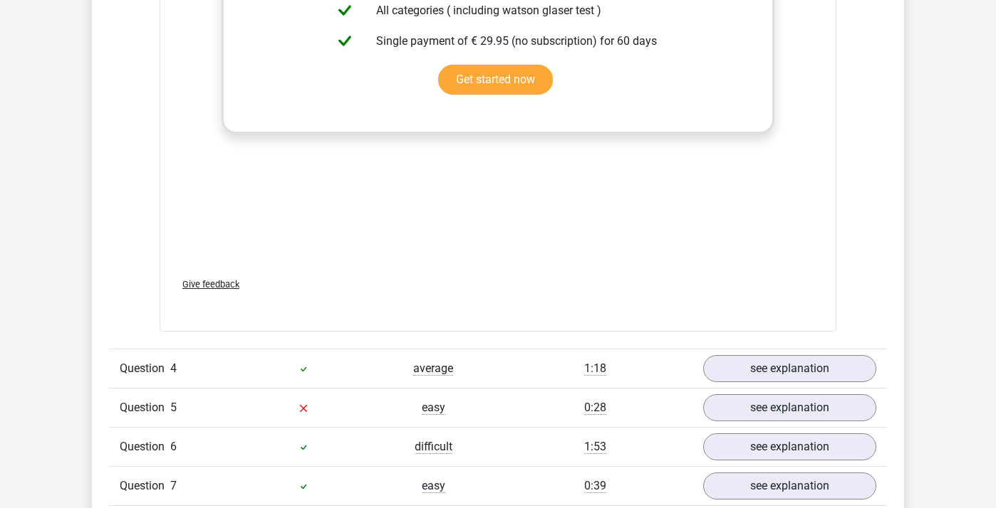
scroll to position [2789, 0]
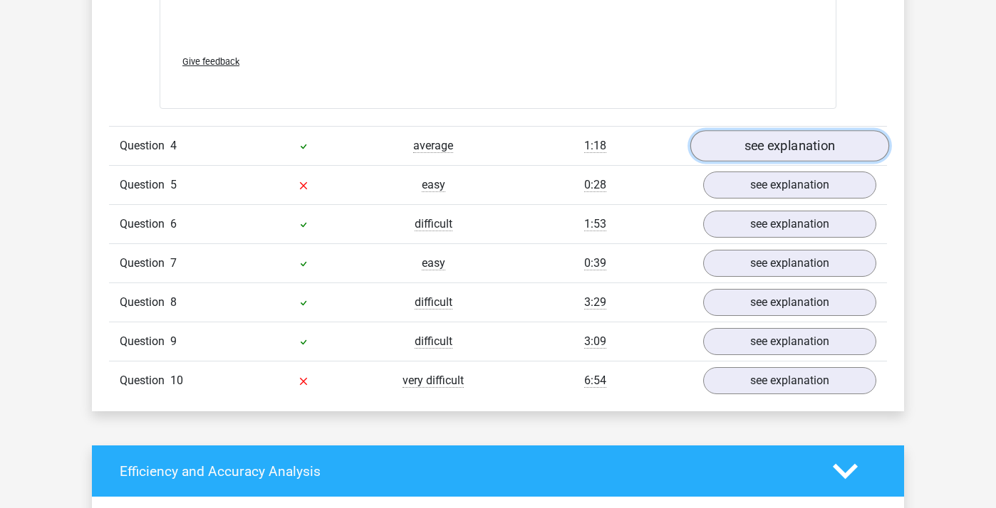
click at [763, 156] on link "see explanation" at bounding box center [789, 145] width 199 height 31
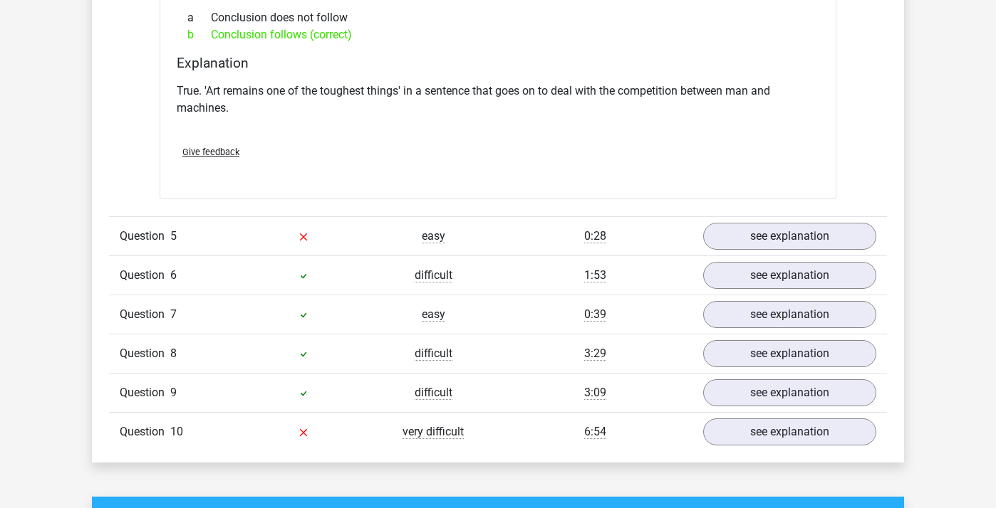
scroll to position [3181, 0]
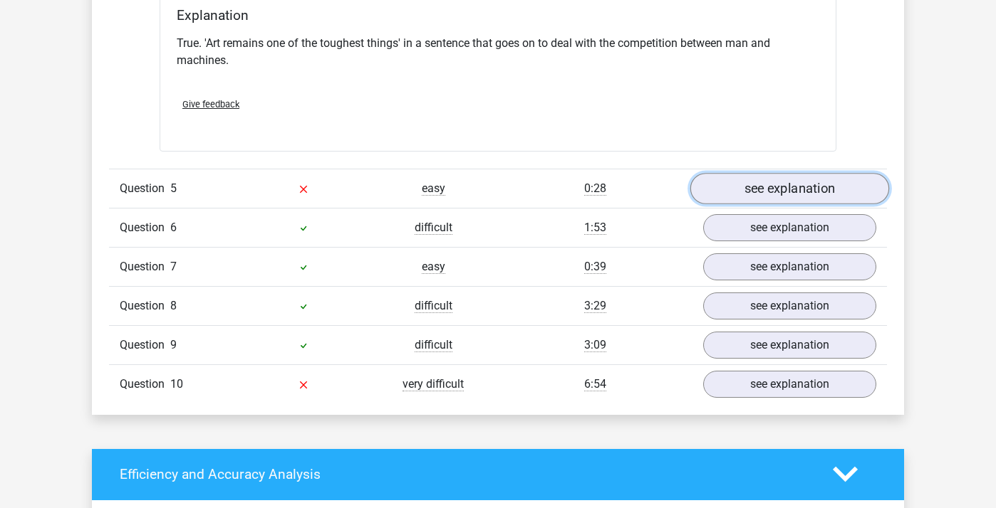
click at [742, 187] on link "see explanation" at bounding box center [789, 188] width 199 height 31
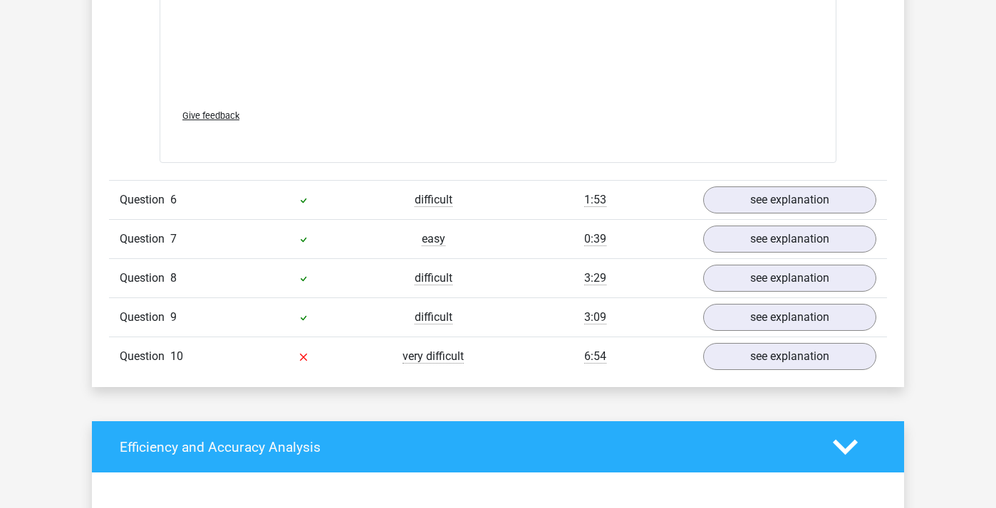
scroll to position [3912, 0]
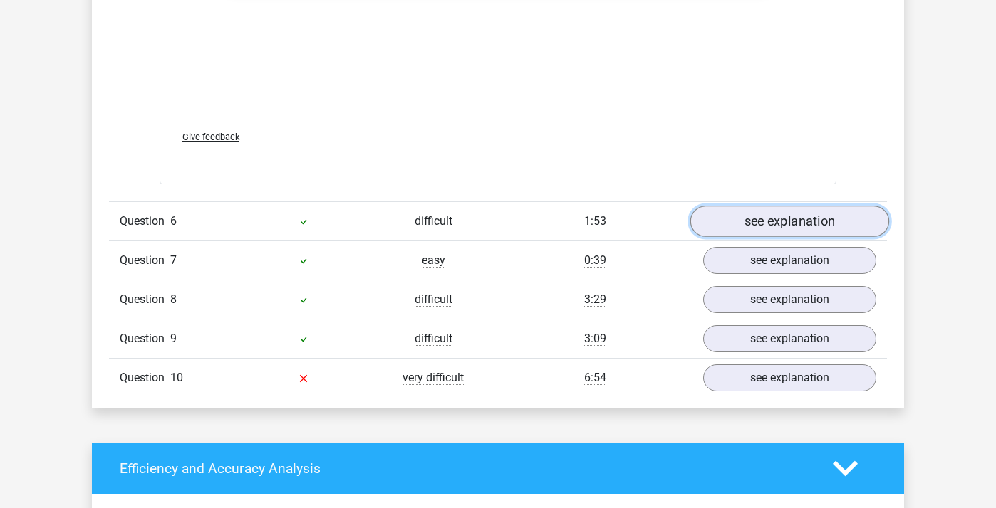
click at [778, 229] on link "see explanation" at bounding box center [789, 222] width 199 height 31
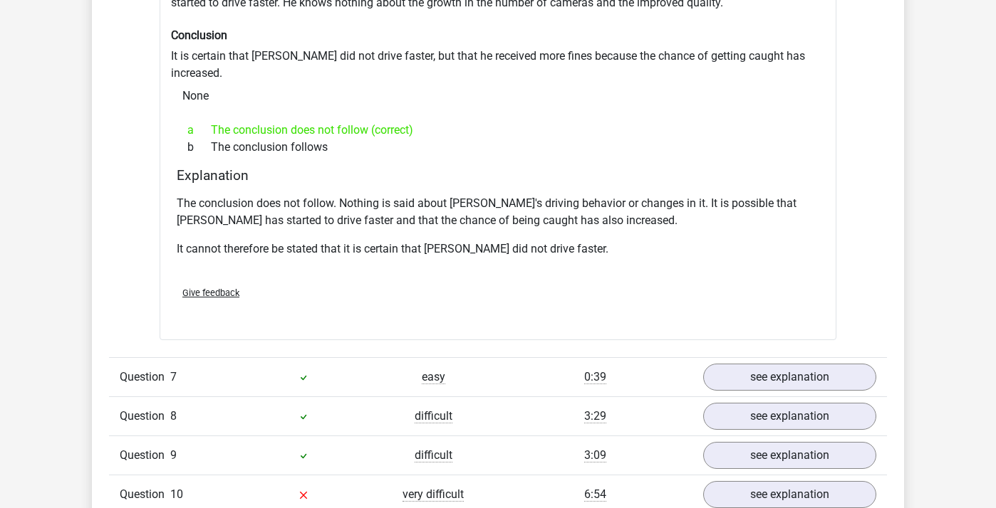
scroll to position [4351, 0]
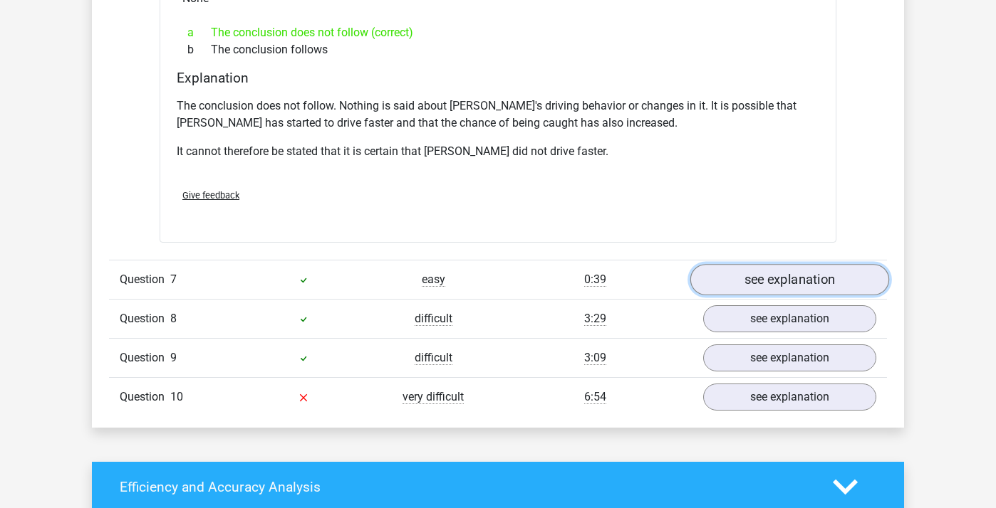
click at [754, 266] on link "see explanation" at bounding box center [789, 279] width 199 height 31
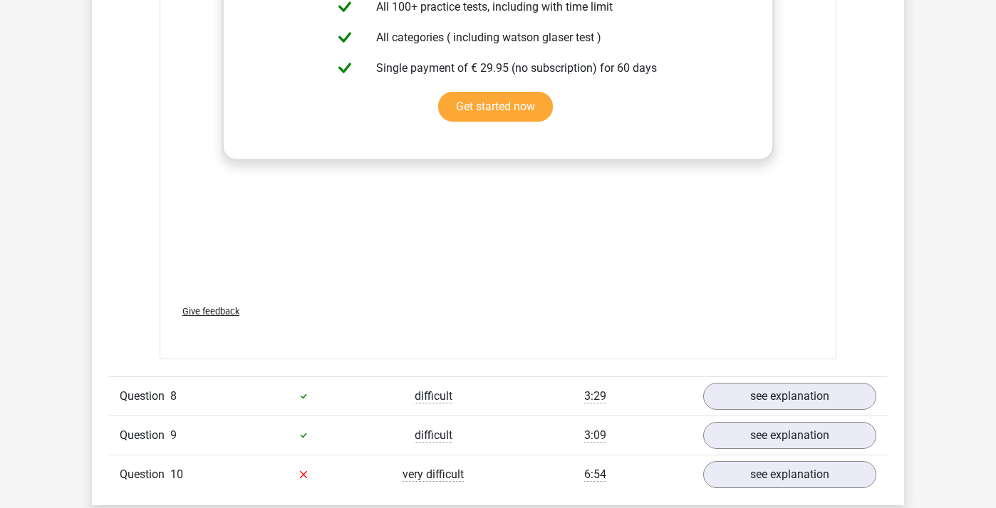
scroll to position [5073, 0]
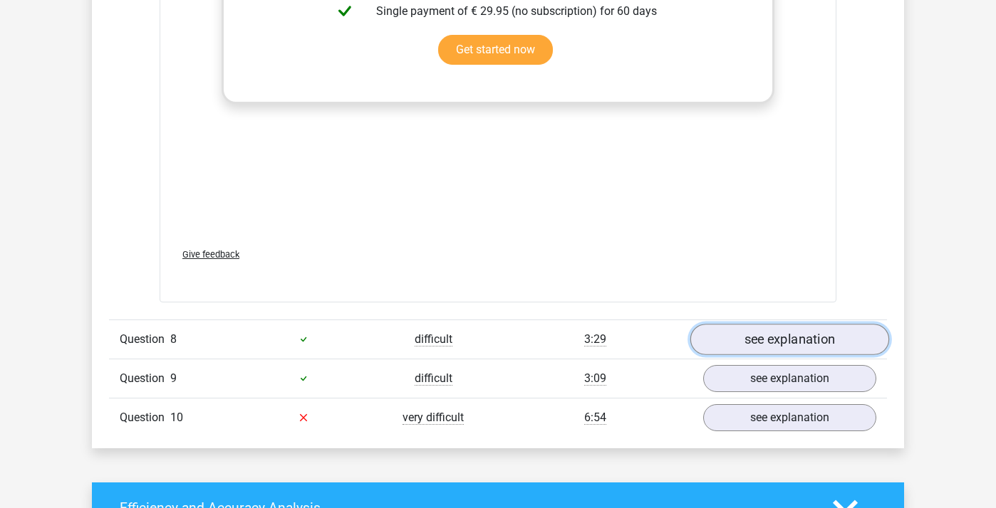
click at [732, 329] on link "see explanation" at bounding box center [789, 339] width 199 height 31
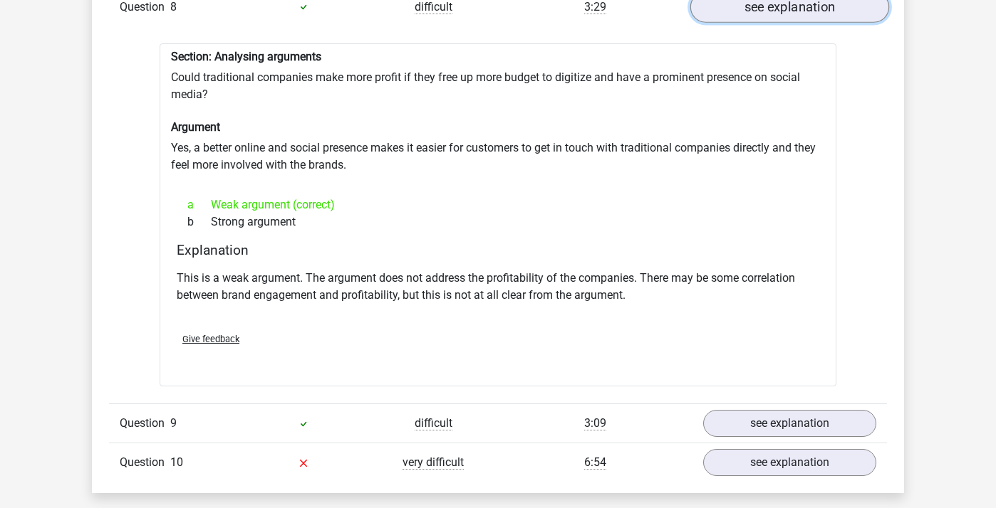
scroll to position [5404, 0]
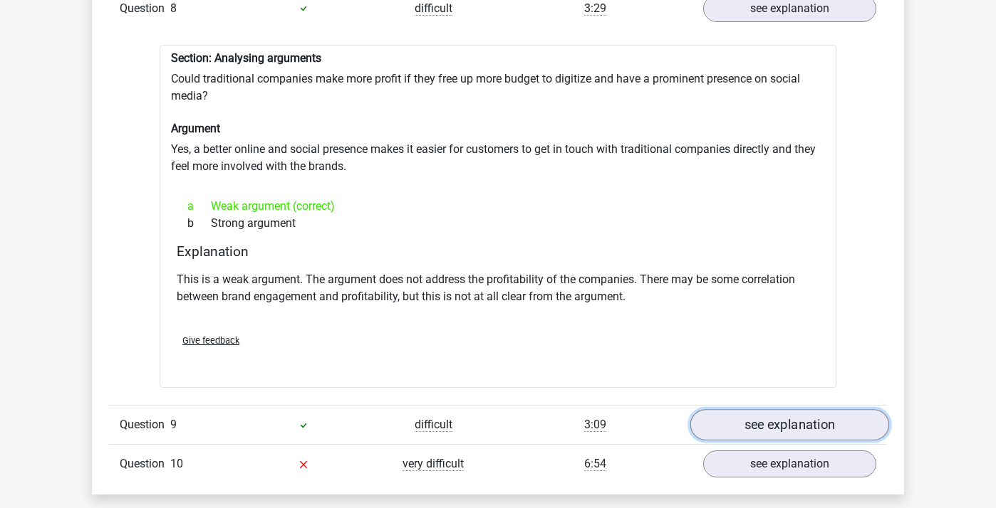
click at [733, 409] on link "see explanation" at bounding box center [789, 424] width 199 height 31
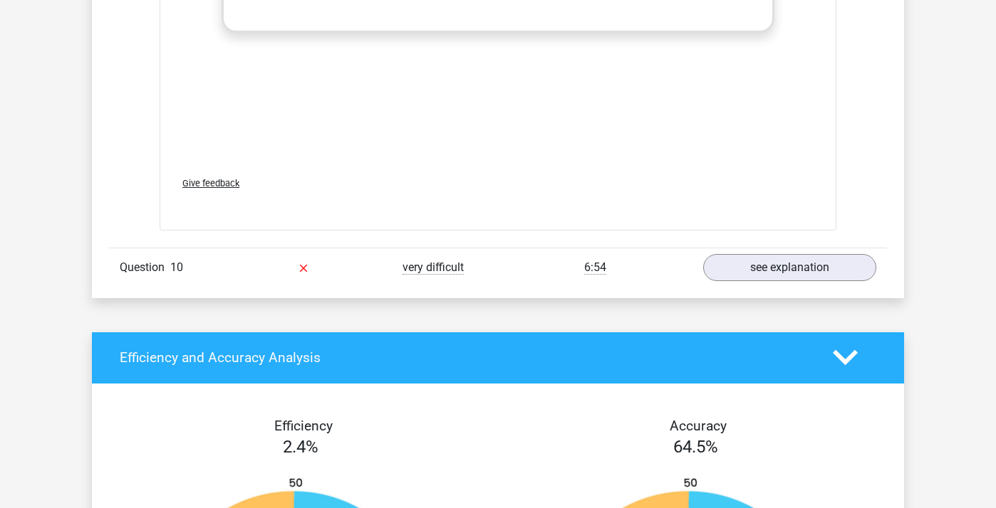
scroll to position [6414, 0]
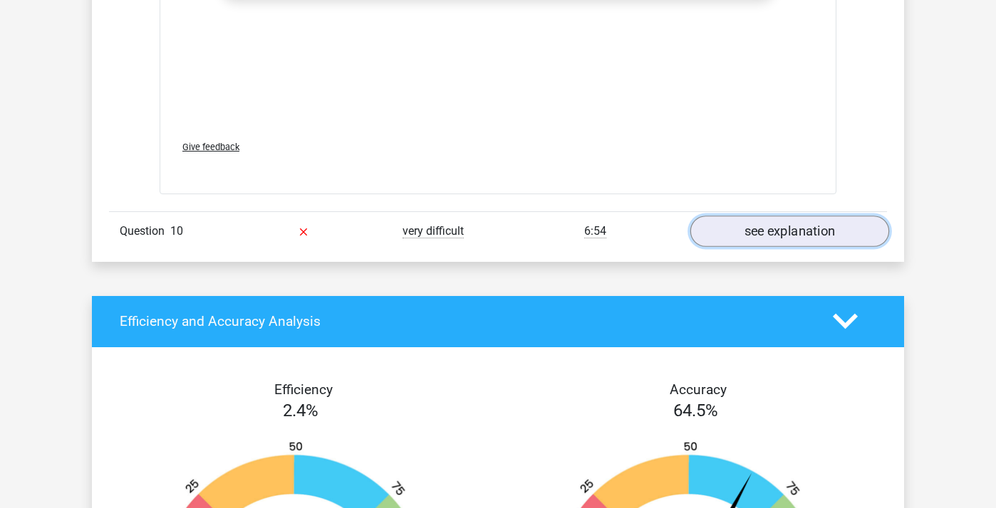
click at [748, 217] on link "see explanation" at bounding box center [789, 231] width 199 height 31
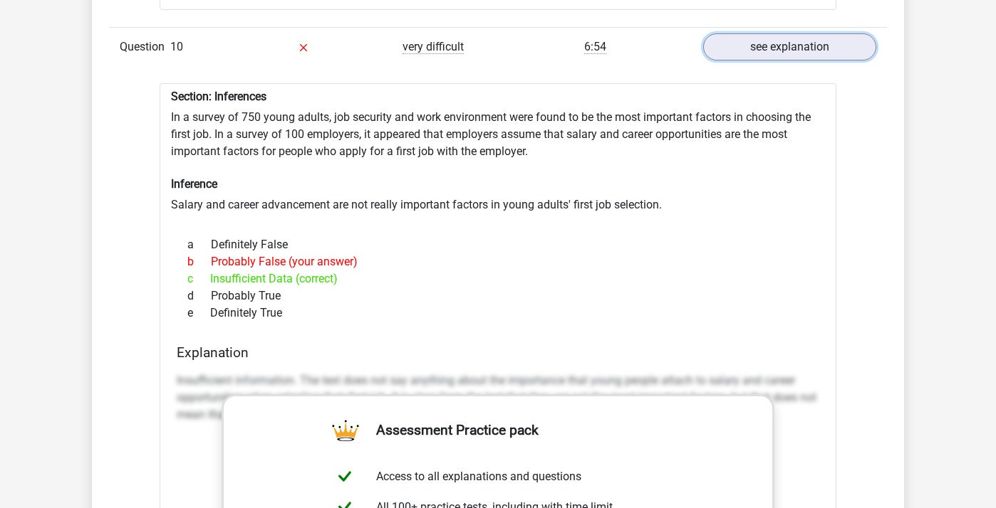
scroll to position [6610, 0]
